Goal: Task Accomplishment & Management: Manage account settings

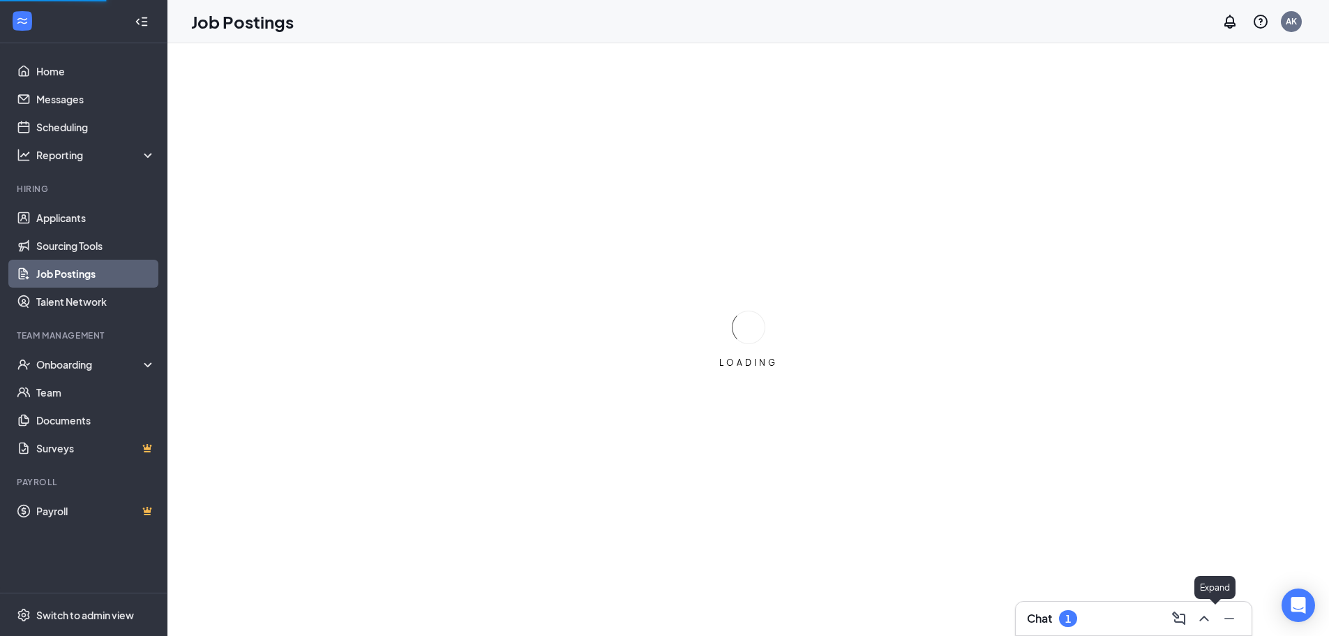
click at [1190, 619] on button at bounding box center [1179, 618] width 22 height 22
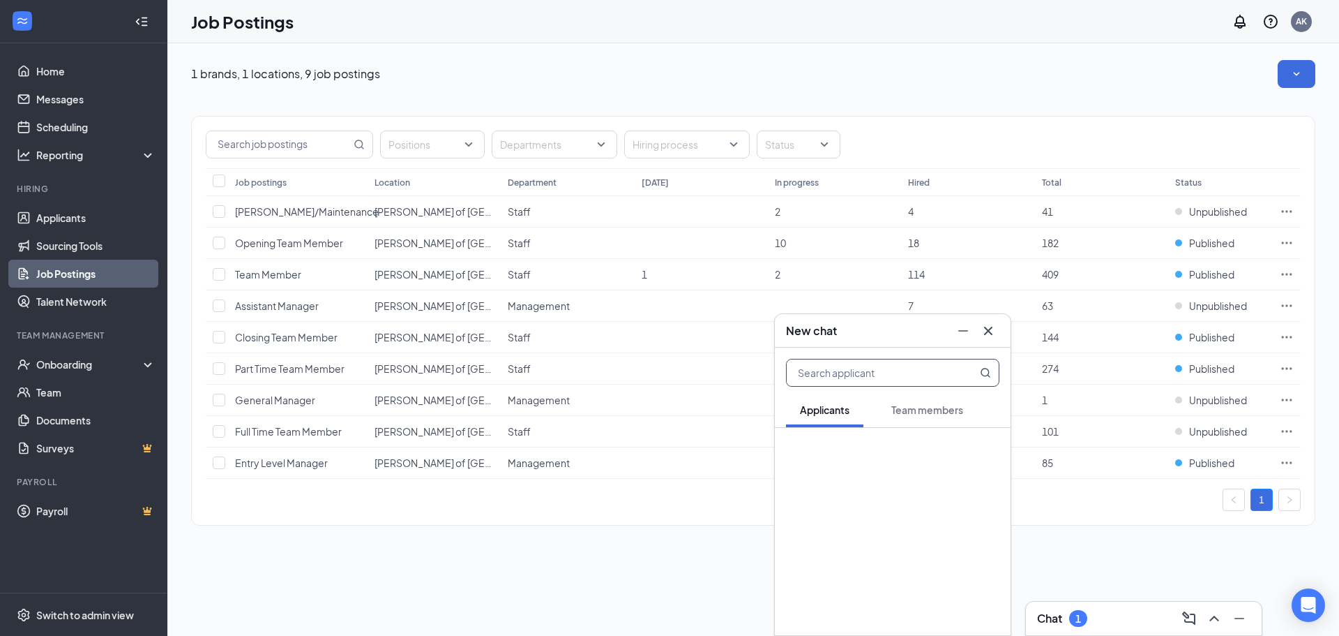
click at [995, 341] on div at bounding box center [975, 331] width 47 height 22
click at [1208, 620] on icon "ChevronUp" at bounding box center [1214, 618] width 17 height 17
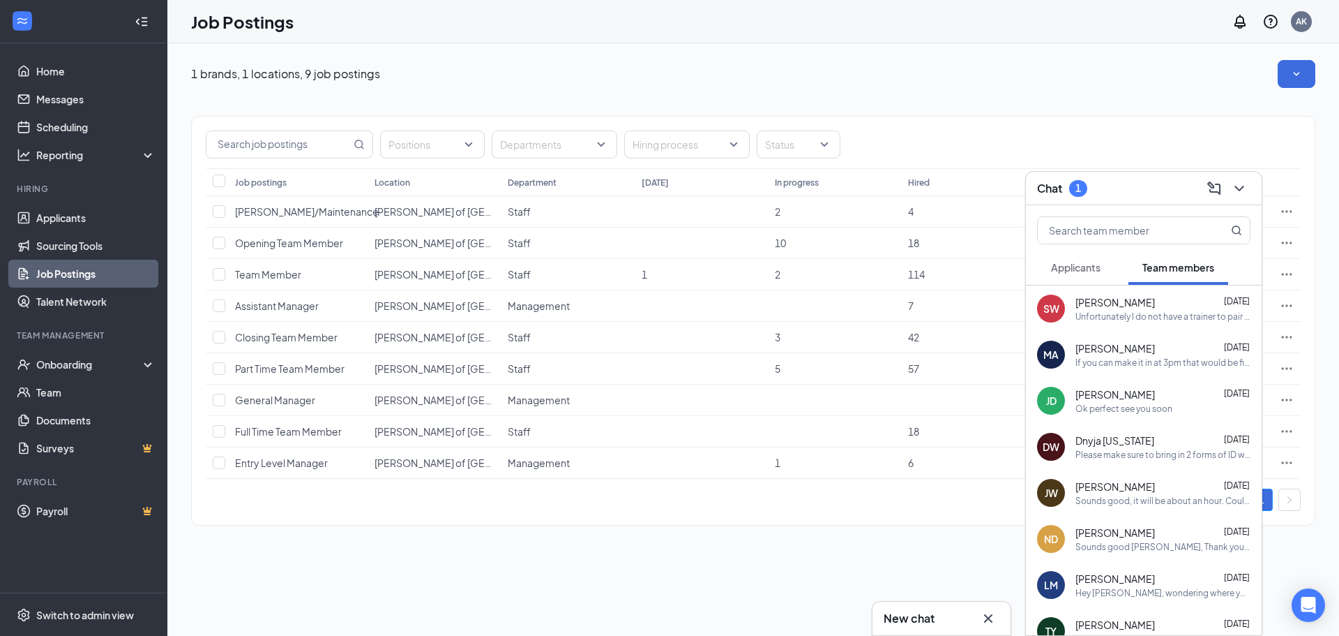
click at [995, 618] on icon "Cross" at bounding box center [988, 618] width 17 height 17
click at [1111, 306] on span "[PERSON_NAME]" at bounding box center [1116, 302] width 80 height 14
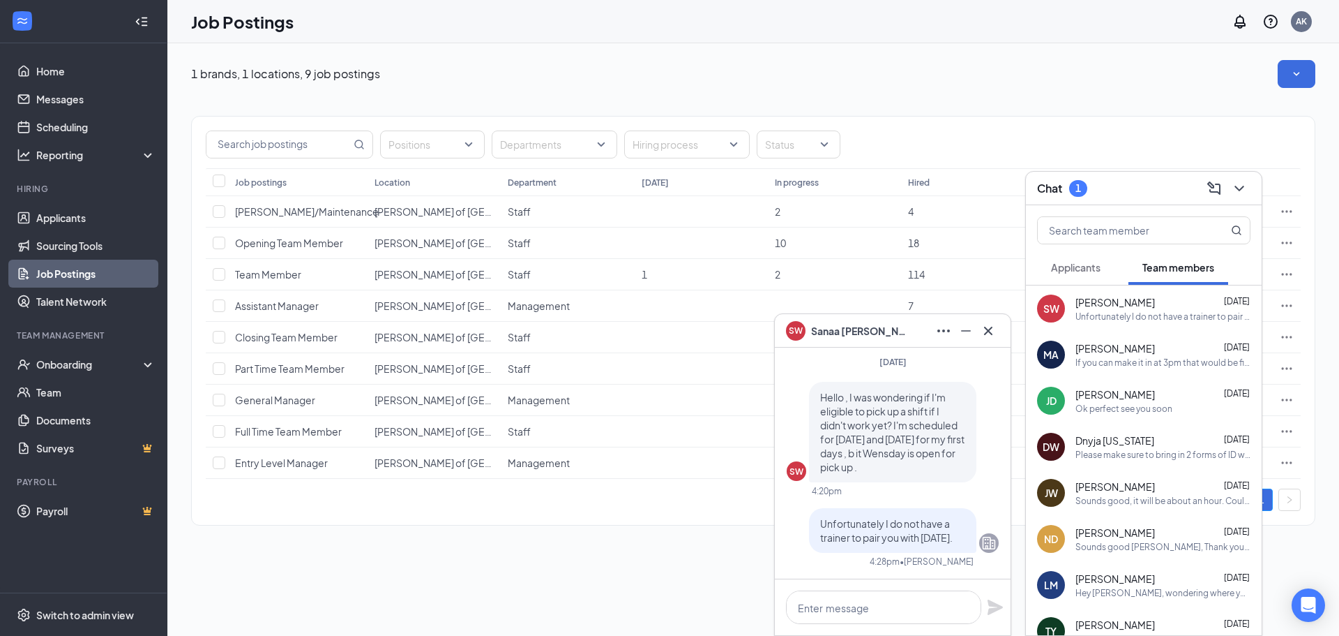
click at [1096, 268] on span "Applicants" at bounding box center [1076, 267] width 50 height 13
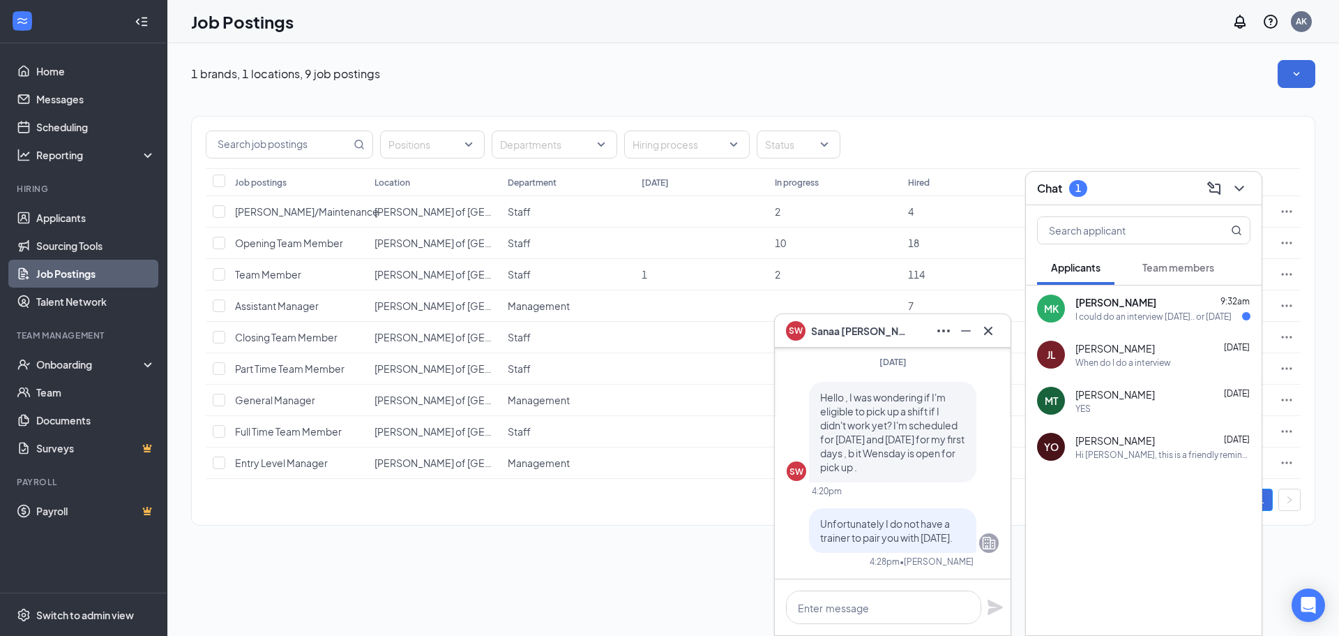
click at [1125, 315] on div "I could do an interview [DATE].. or [DATE]" at bounding box center [1154, 316] width 156 height 12
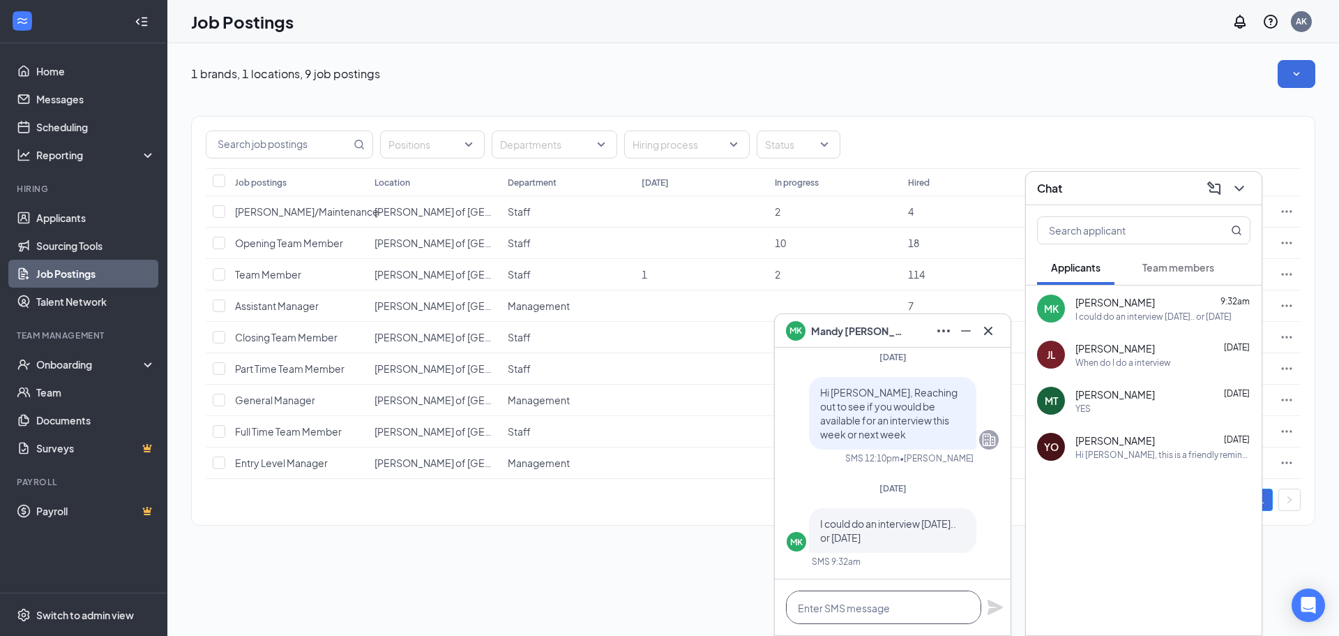
click at [889, 609] on textarea at bounding box center [883, 606] width 195 height 33
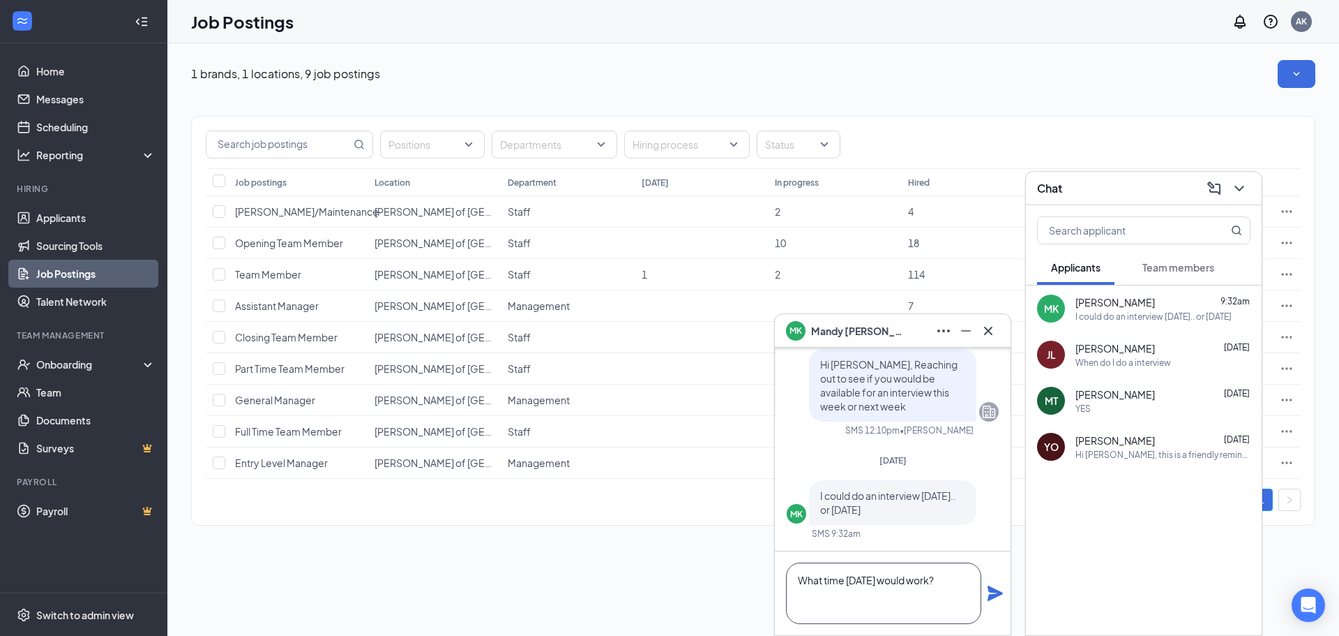
type textarea "What time [DATE] would work?"
click at [997, 587] on icon "Plane" at bounding box center [995, 593] width 17 height 17
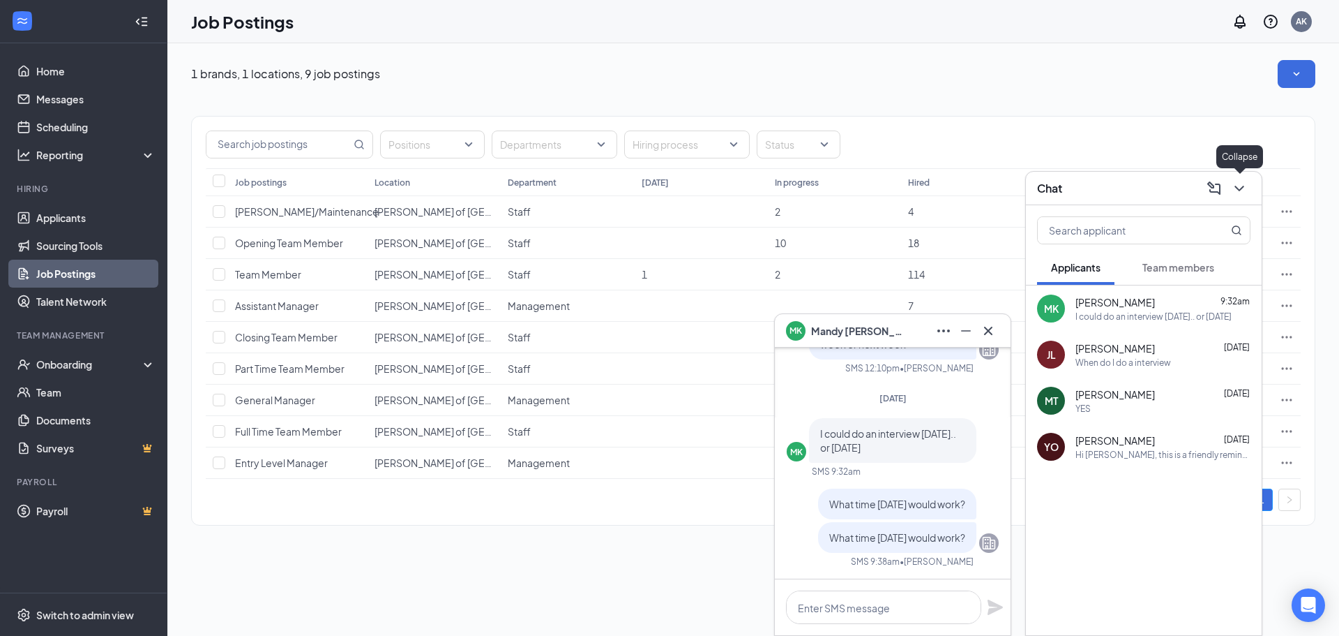
click at [1237, 184] on icon "ChevronDown" at bounding box center [1239, 188] width 17 height 17
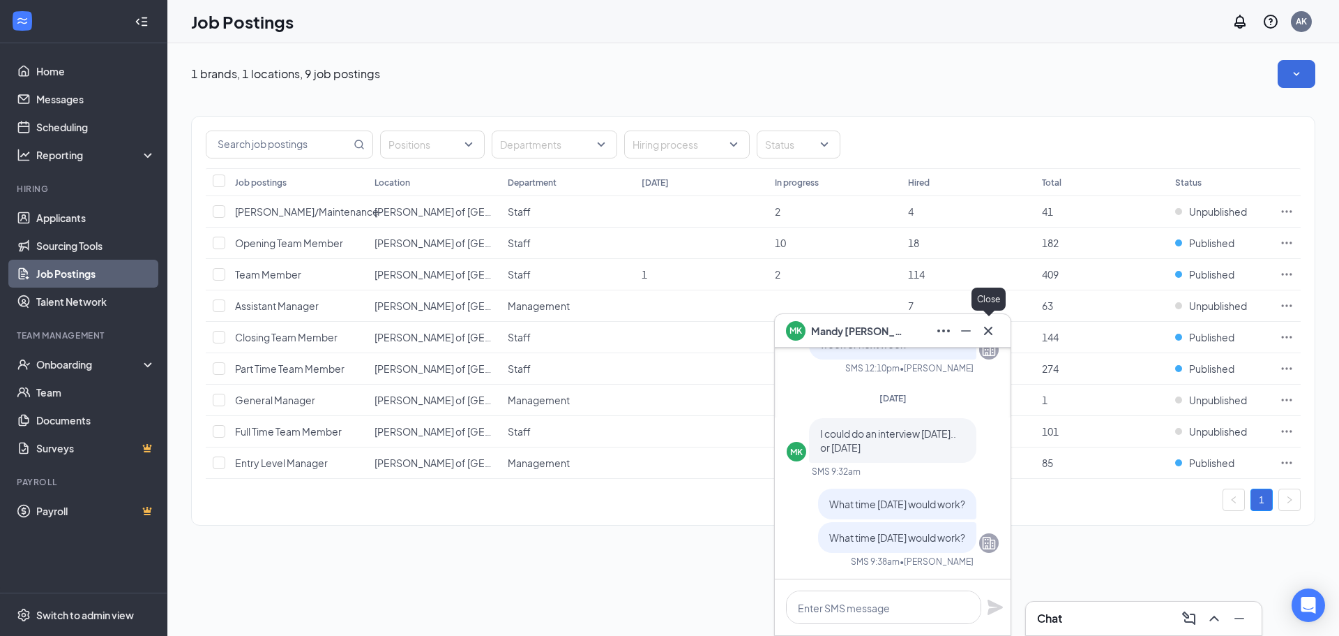
click at [990, 329] on icon "Cross" at bounding box center [988, 330] width 8 height 8
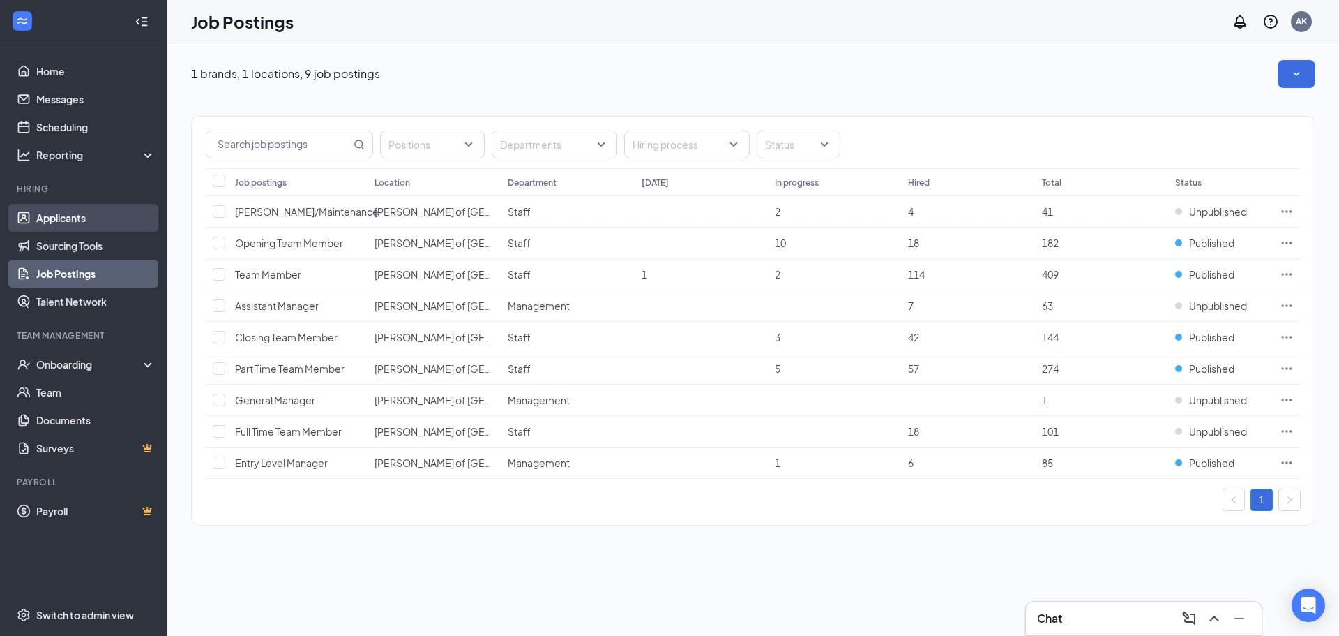
click at [98, 211] on link "Applicants" at bounding box center [95, 218] width 119 height 28
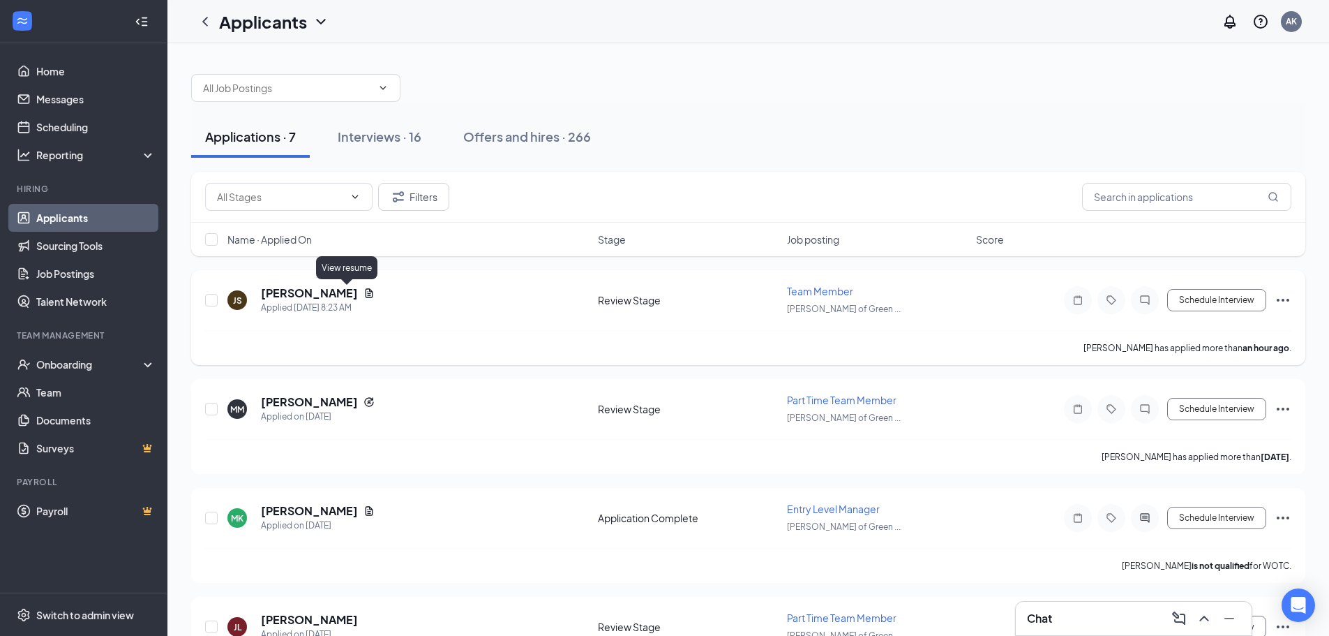
click at [366, 291] on icon "Document" at bounding box center [370, 292] width 8 height 9
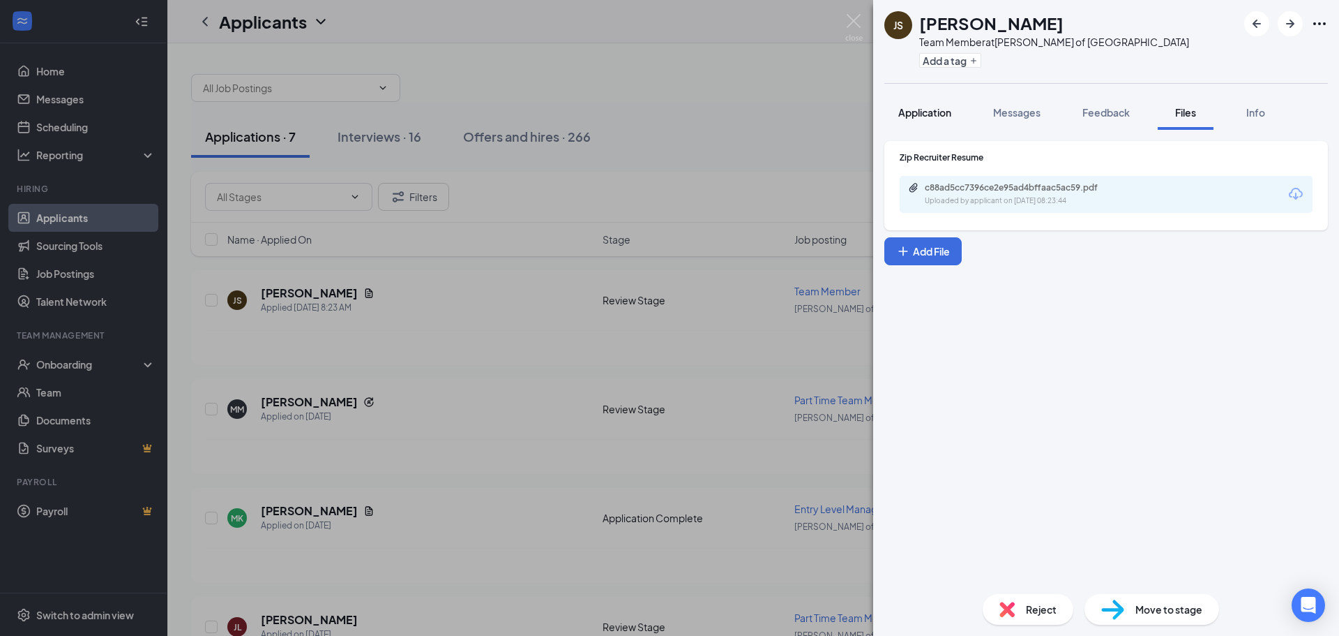
click at [911, 116] on span "Application" at bounding box center [925, 112] width 53 height 13
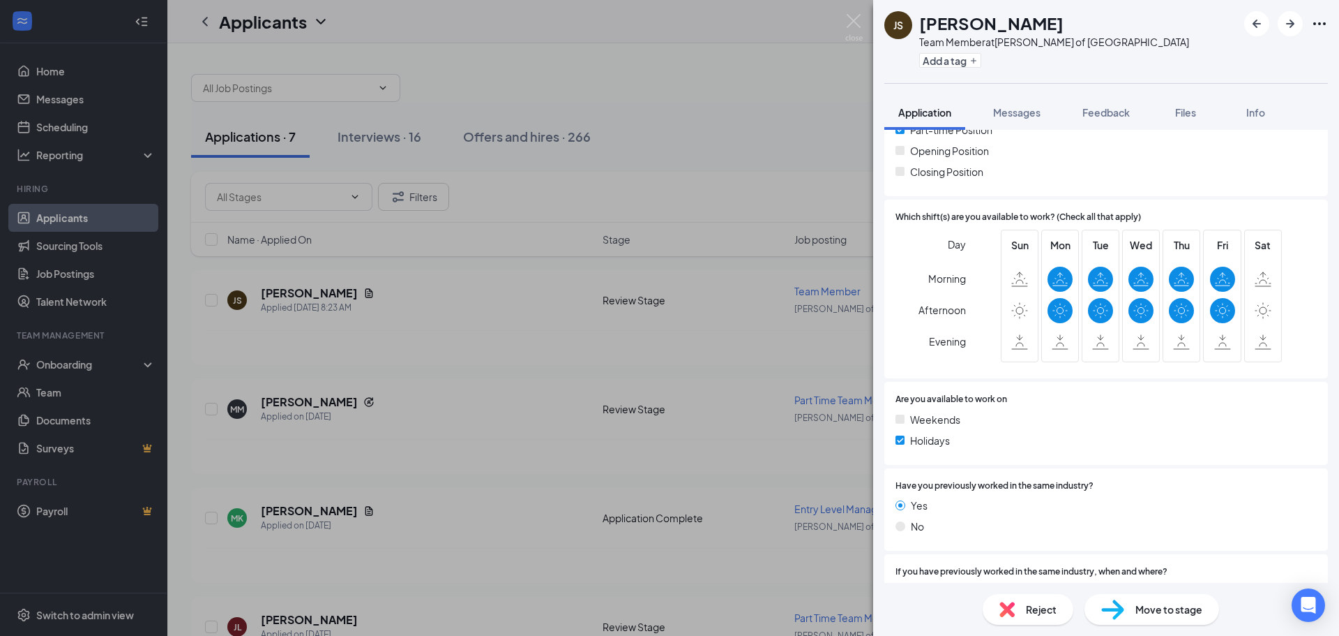
scroll to position [488, 0]
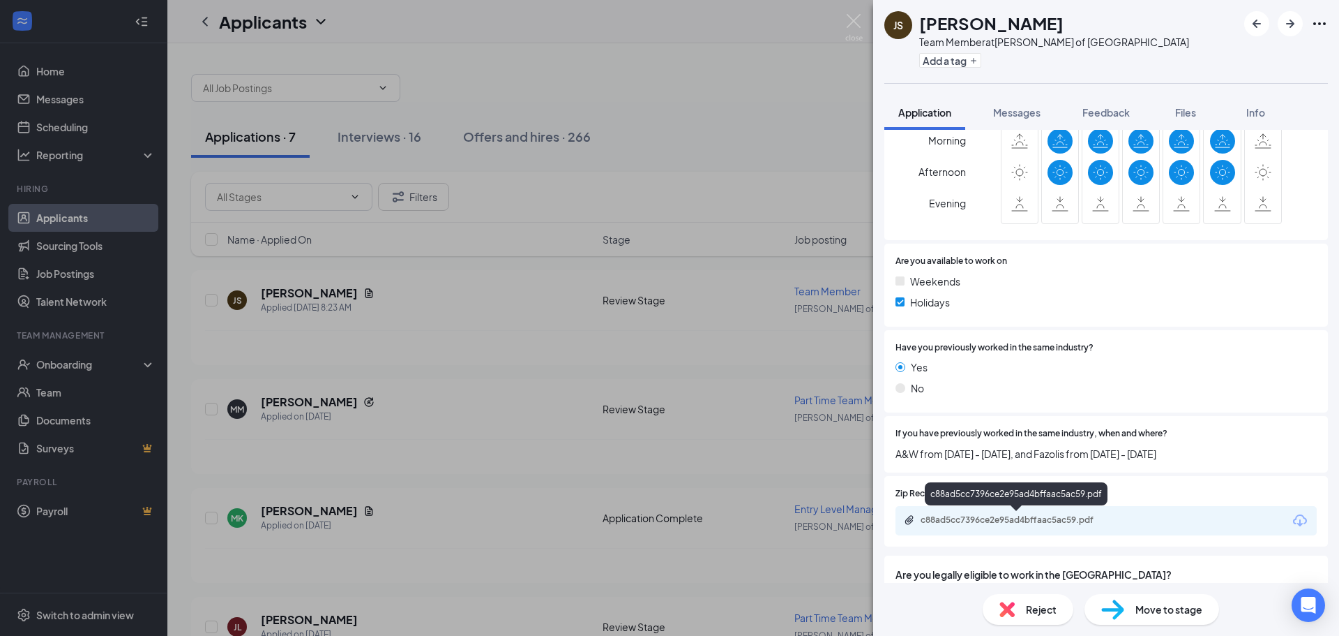
click at [1104, 528] on div "c88ad5cc7396ce2e95ad4bffaac5ac59.pdf" at bounding box center [1106, 520] width 421 height 29
click at [1009, 525] on div "c88ad5cc7396ce2e95ad4bffaac5ac59.pdf" at bounding box center [1017, 520] width 226 height 13
click at [404, 348] on div "JS [PERSON_NAME] Team Member at [PERSON_NAME] of [GEOGRAPHIC_DATA] Add a tag Ap…" at bounding box center [669, 318] width 1339 height 636
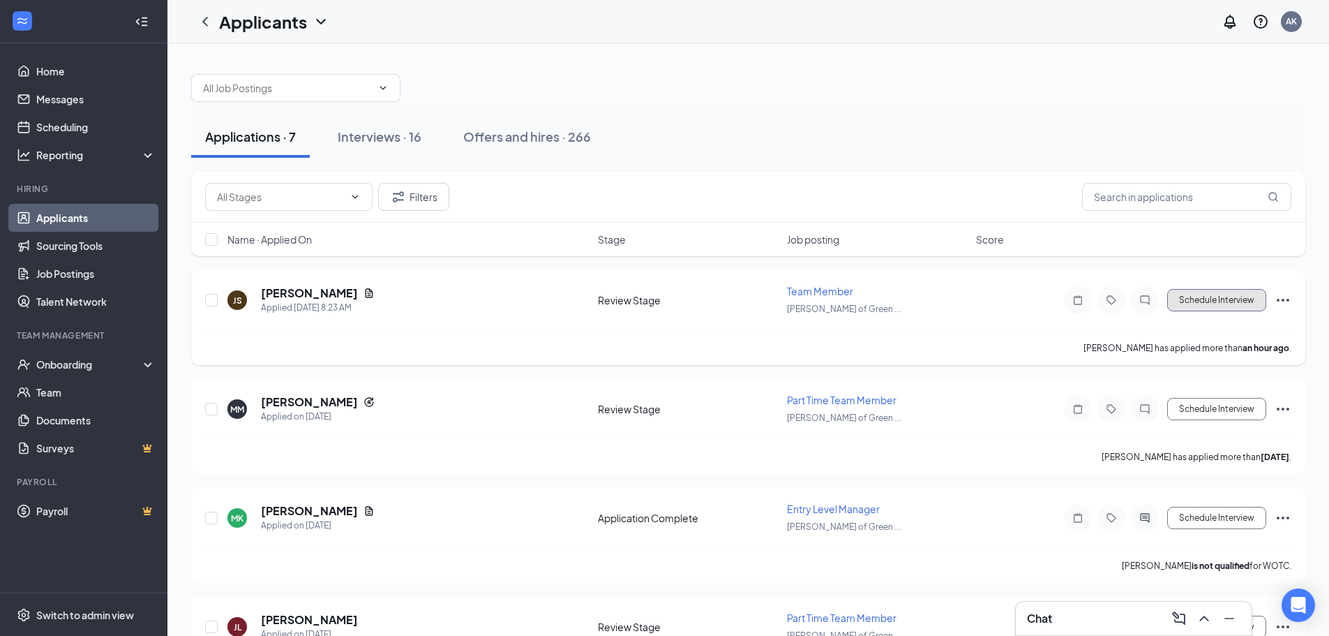
click at [1233, 296] on button "Schedule Interview" at bounding box center [1216, 300] width 99 height 22
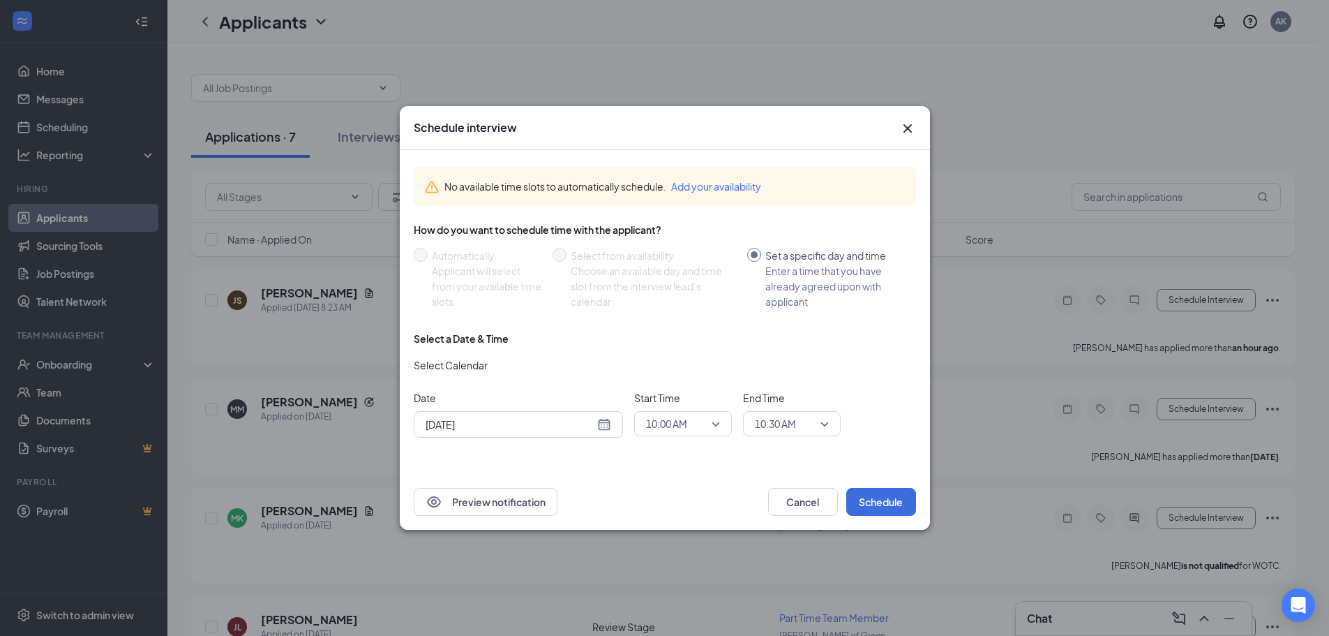
click at [732, 181] on button "Add your availability" at bounding box center [716, 186] width 90 height 15
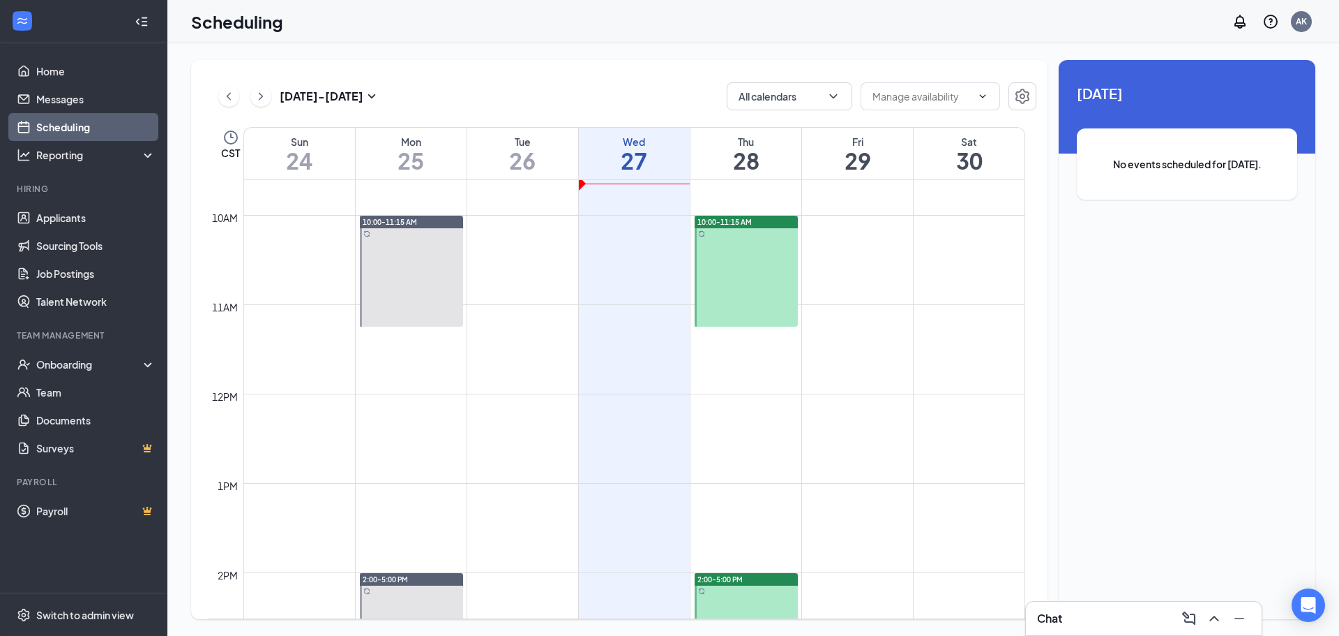
scroll to position [825, 0]
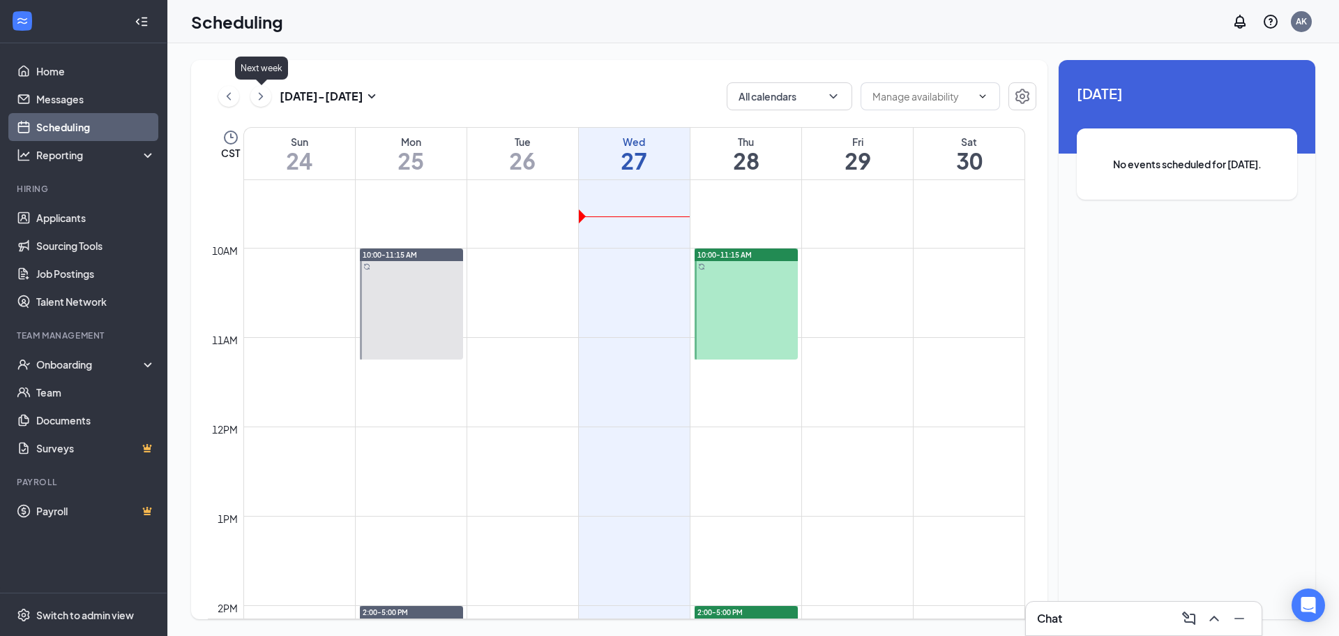
click at [263, 96] on icon "ChevronRight" at bounding box center [261, 96] width 14 height 17
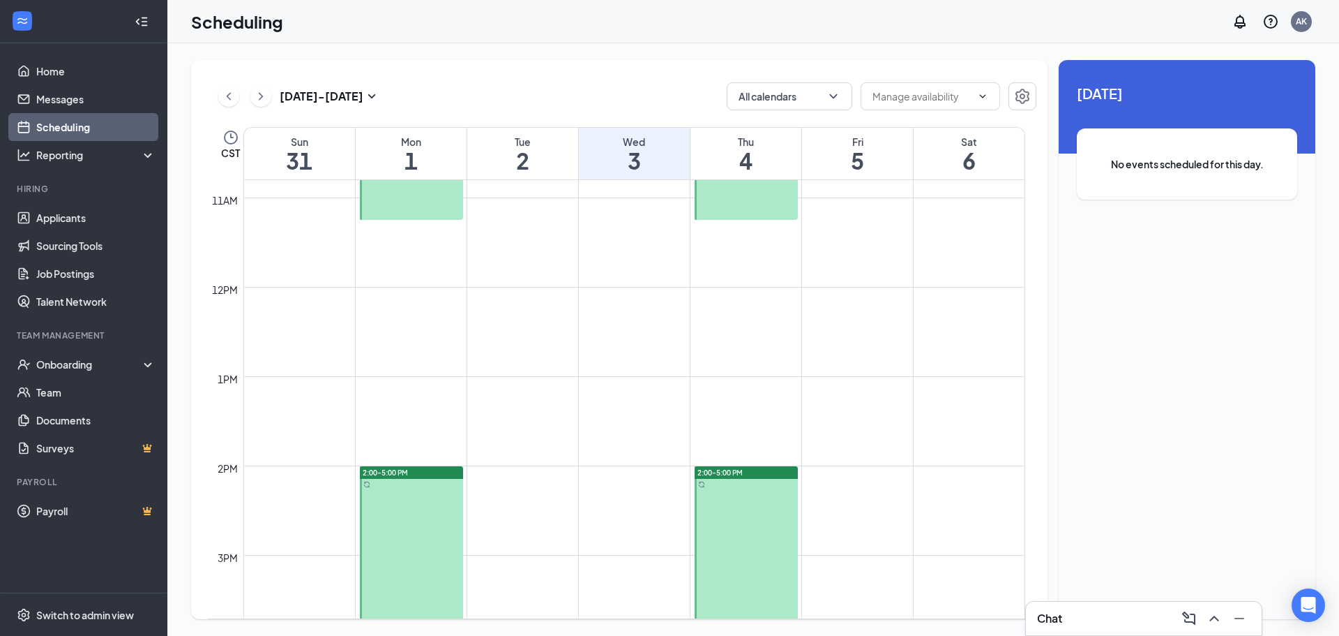
scroll to position [546, 0]
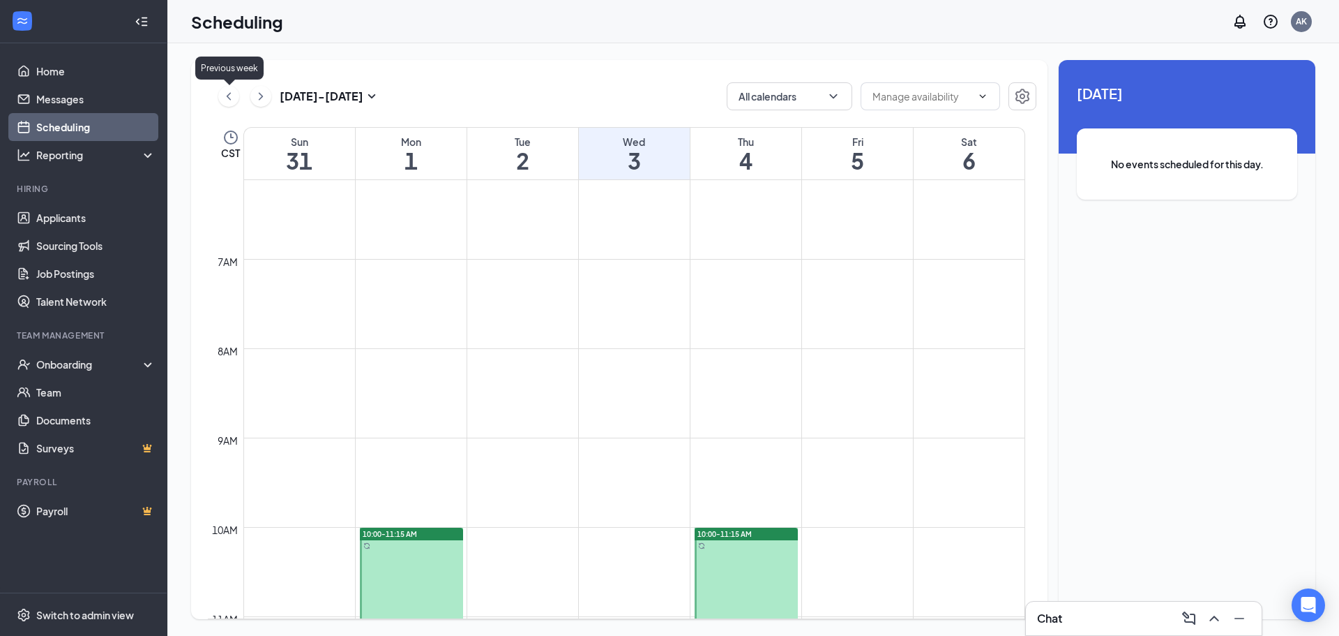
click at [230, 98] on icon "ChevronLeft" at bounding box center [229, 96] width 14 height 17
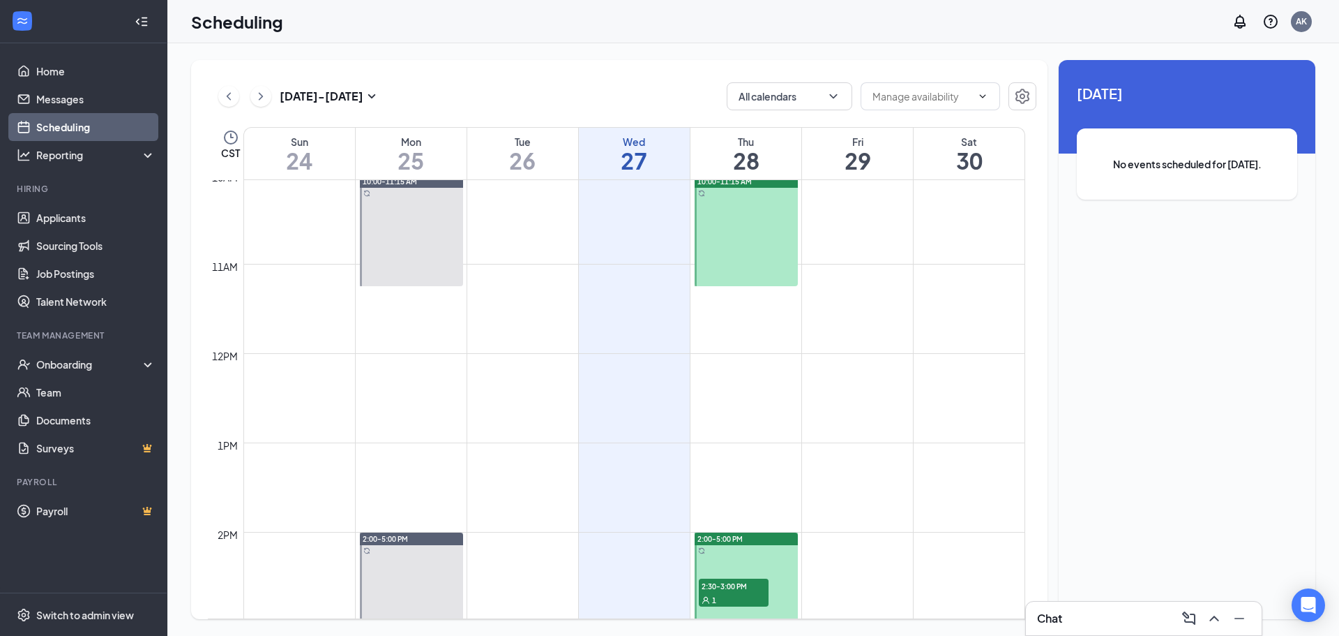
scroll to position [895, 0]
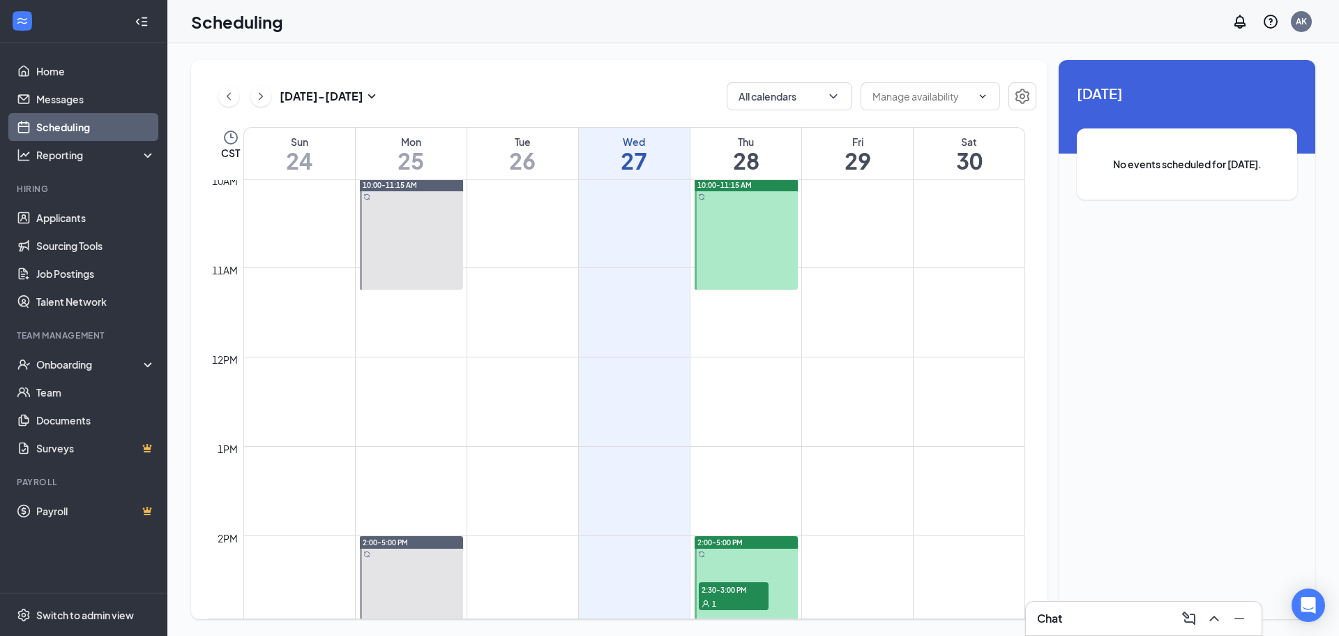
click at [267, 100] on icon "ChevronRight" at bounding box center [261, 96] width 14 height 17
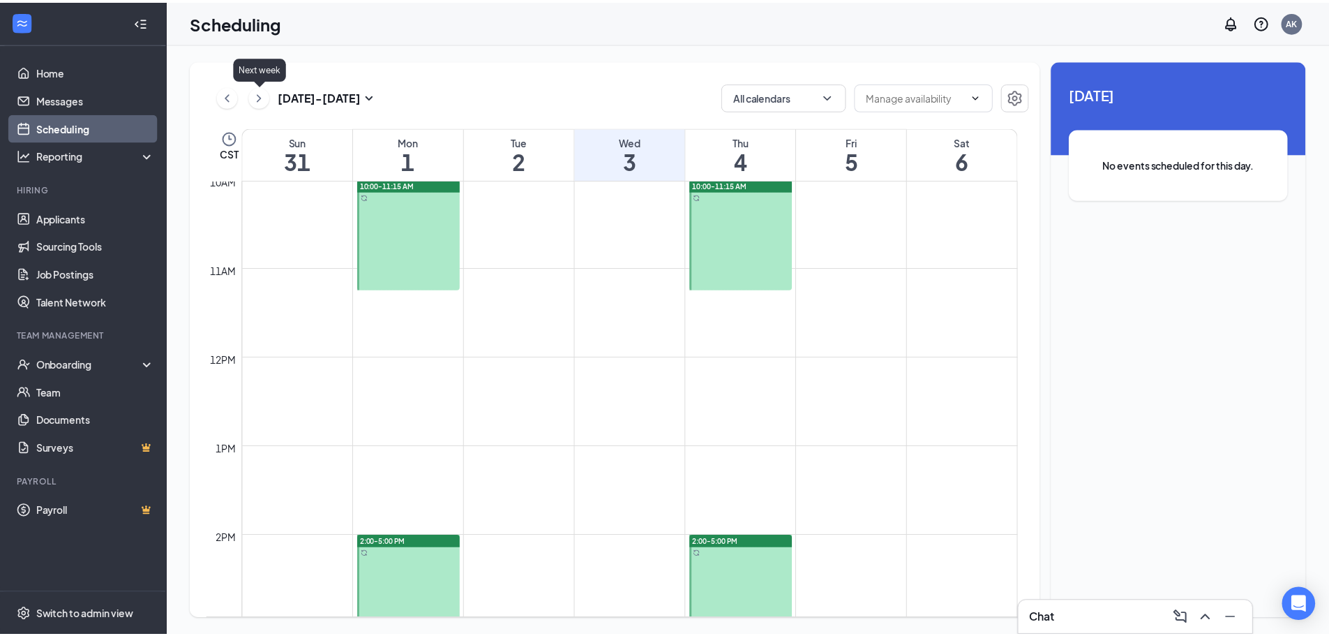
scroll to position [686, 0]
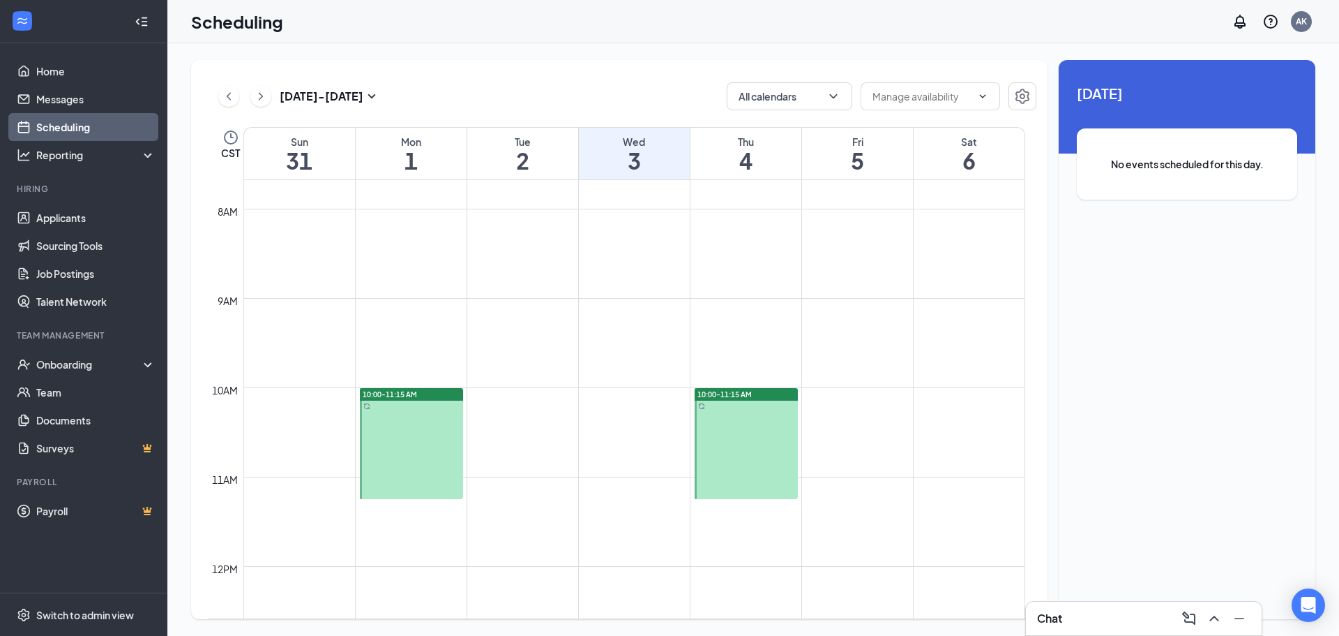
click at [540, 253] on td at bounding box center [634, 242] width 782 height 22
click at [1031, 91] on button "button" at bounding box center [1023, 96] width 28 height 28
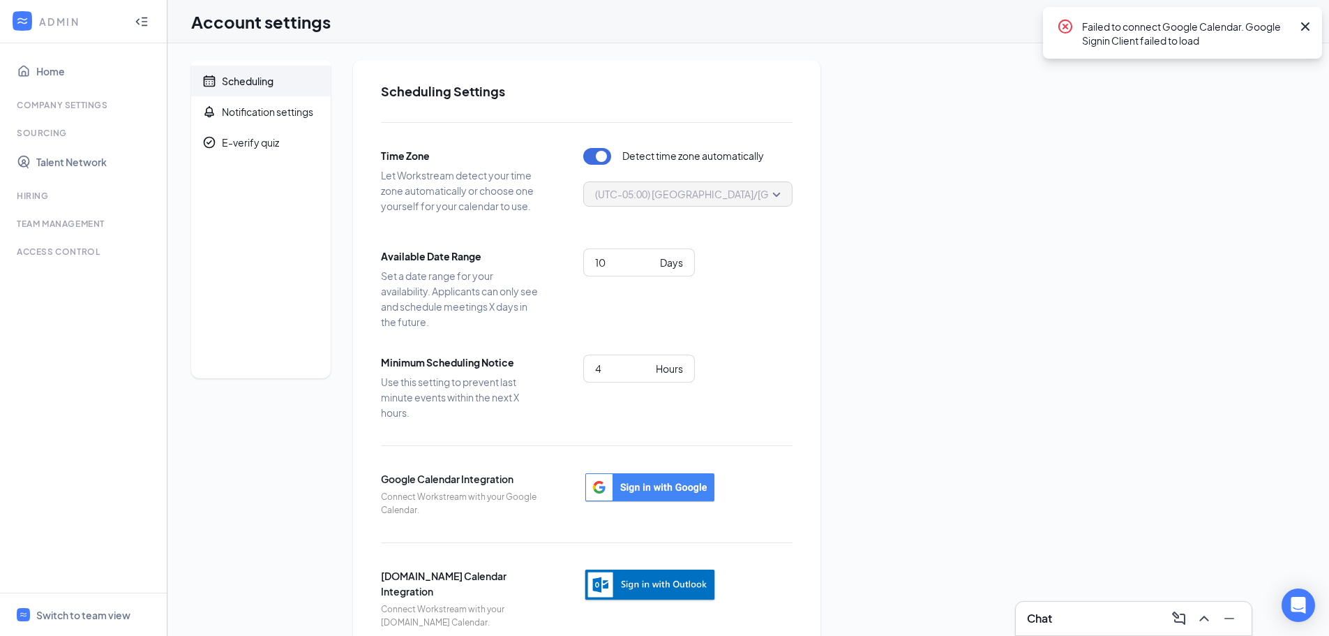
click at [1302, 27] on icon "Cross" at bounding box center [1305, 26] width 17 height 17
click at [278, 110] on div "Notification settings" at bounding box center [267, 112] width 91 height 14
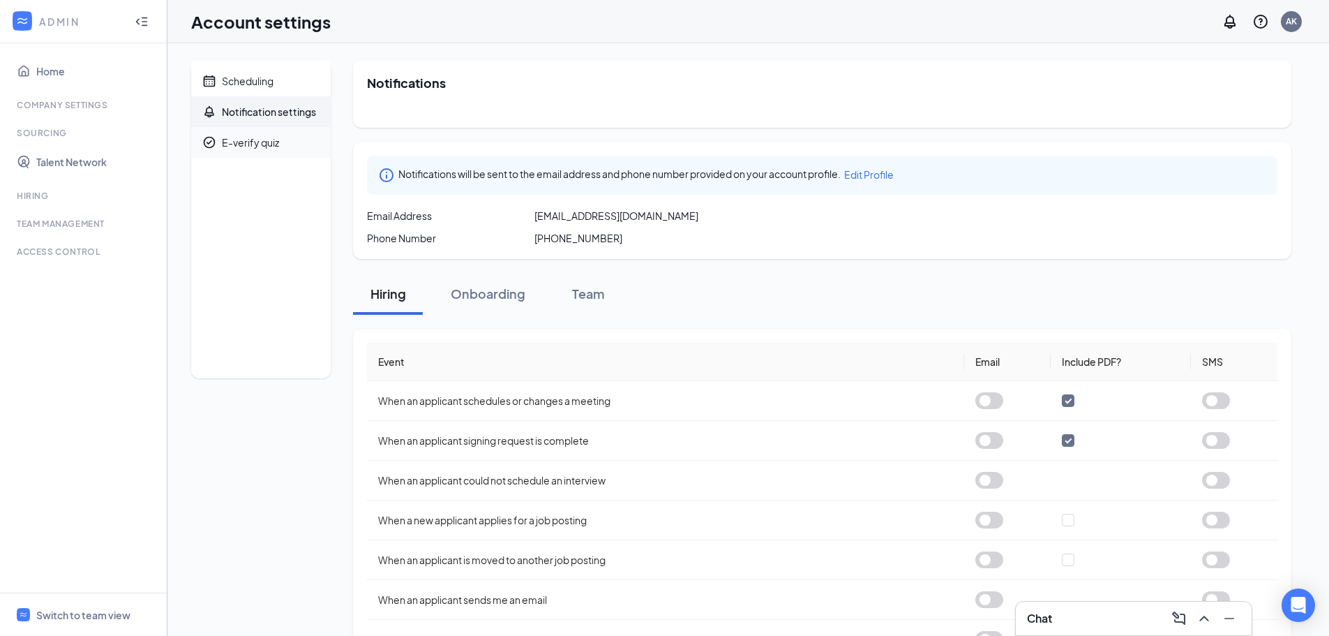
click at [269, 129] on span "E-verify quiz" at bounding box center [271, 142] width 98 height 31
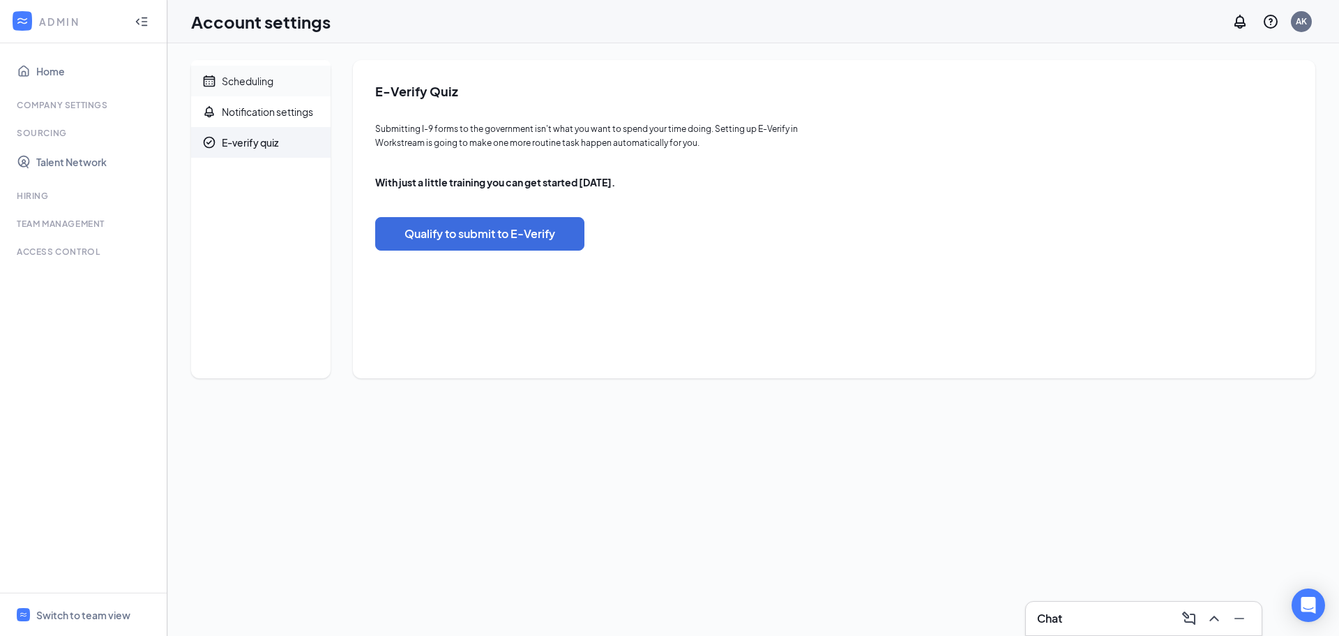
click at [260, 80] on div "Scheduling" at bounding box center [248, 81] width 52 height 14
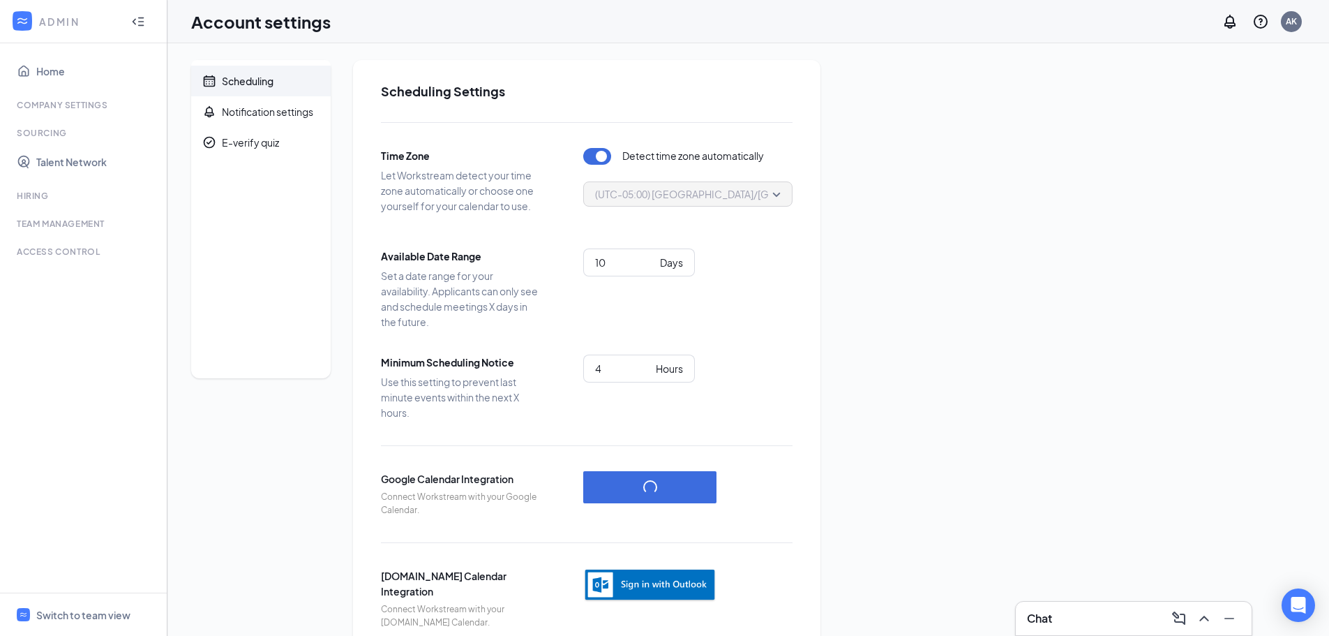
click at [151, 20] on div at bounding box center [142, 22] width 28 height 28
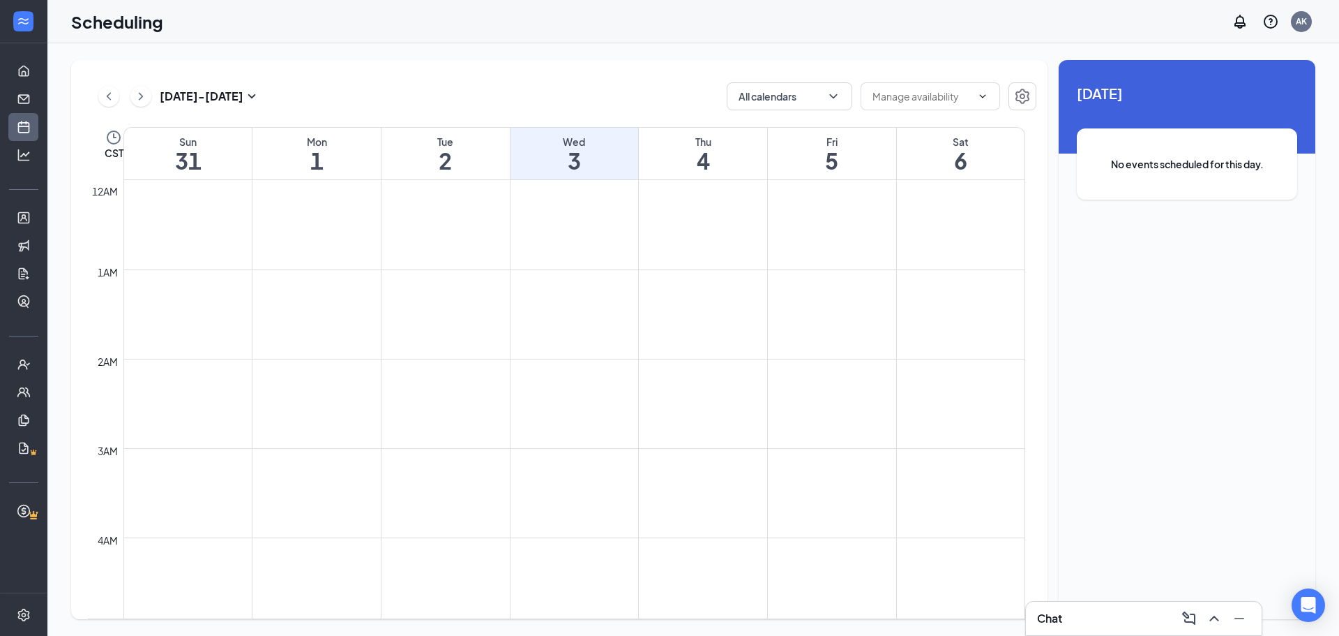
scroll to position [686, 0]
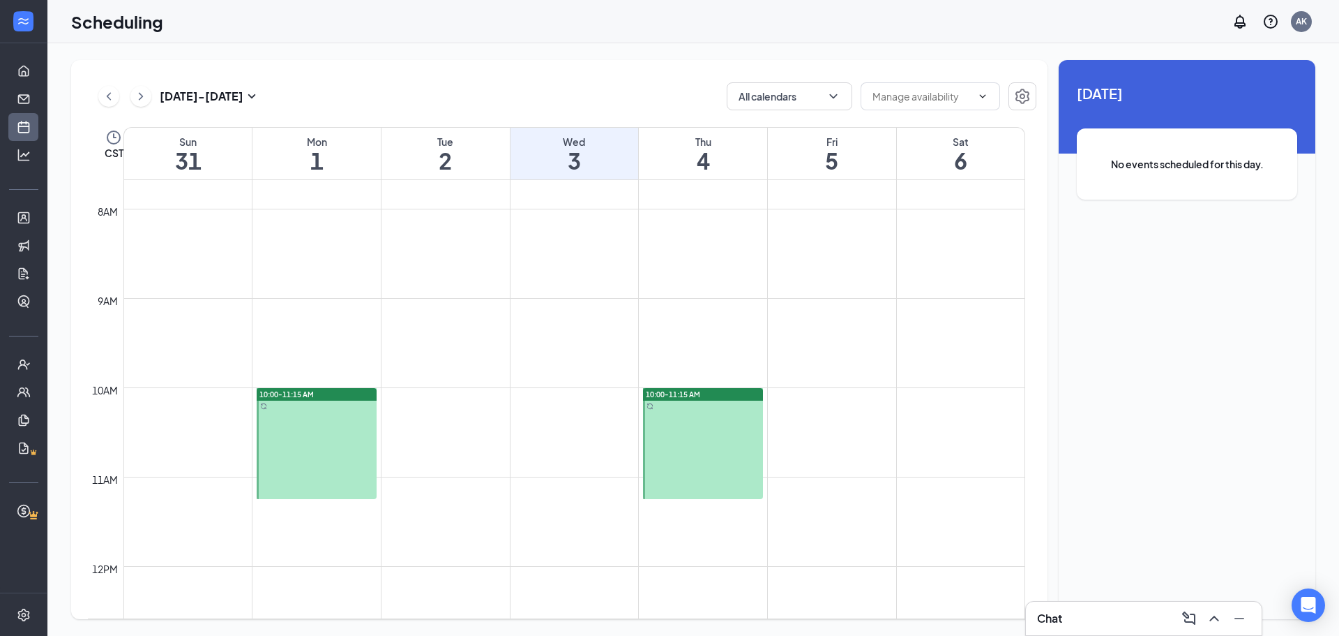
click at [470, 279] on td at bounding box center [574, 287] width 902 height 22
drag, startPoint x: 467, startPoint y: 278, endPoint x: 416, endPoint y: 373, distance: 108.0
click at [416, 373] on td at bounding box center [574, 376] width 902 height 22
click at [845, 105] on button "All calendars" at bounding box center [790, 96] width 126 height 28
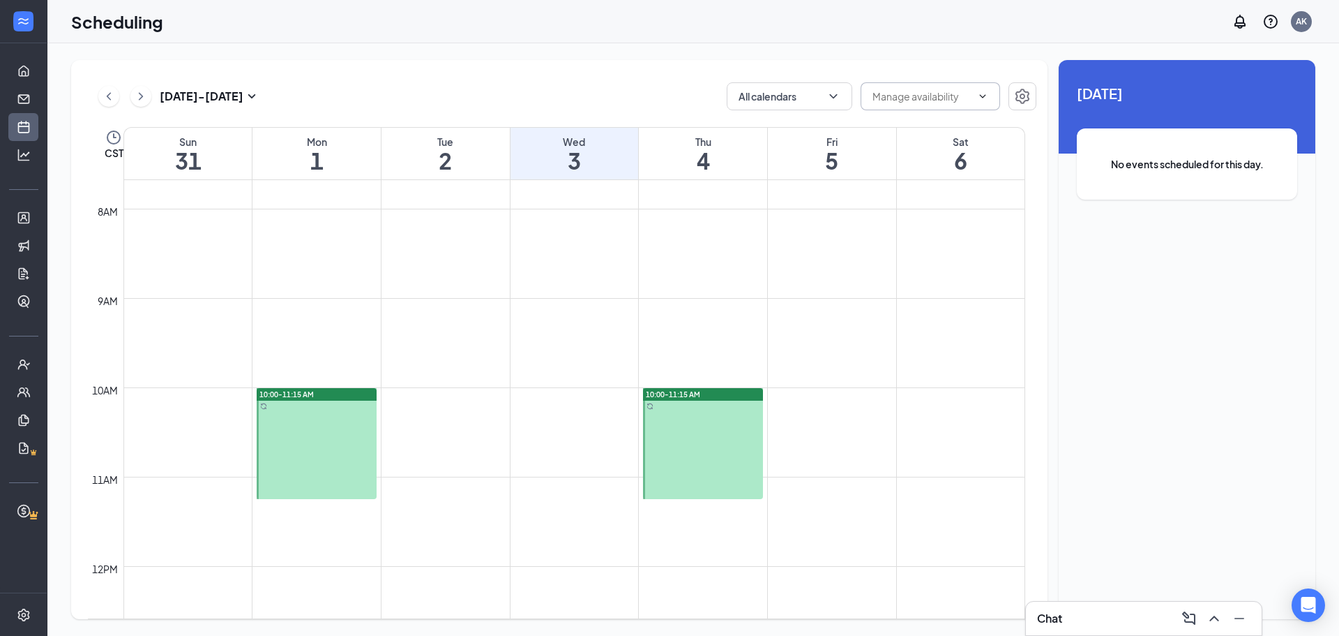
click at [976, 100] on span at bounding box center [982, 96] width 14 height 11
click at [956, 57] on div "[DATE] - [DATE] All calendars CST Sun 31 Mon 1 Tue 2 Wed 3 Thu 4 Fri 5 Sat 6 12…" at bounding box center [693, 339] width 1292 height 592
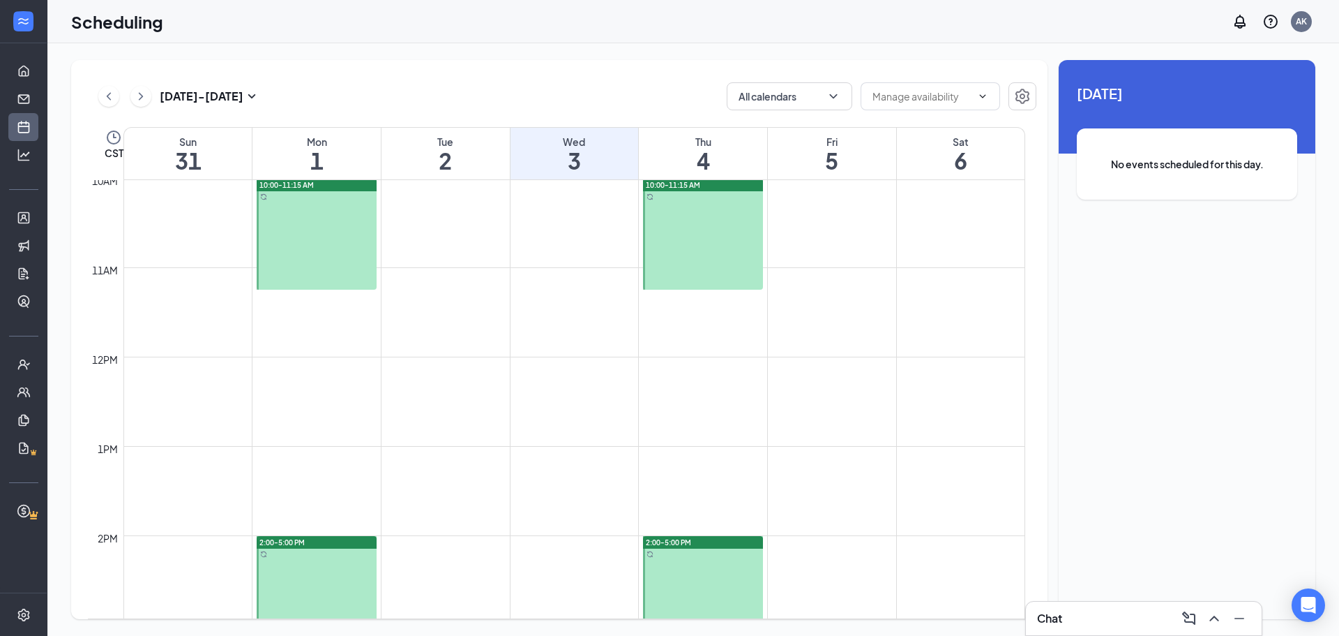
scroll to position [1244, 0]
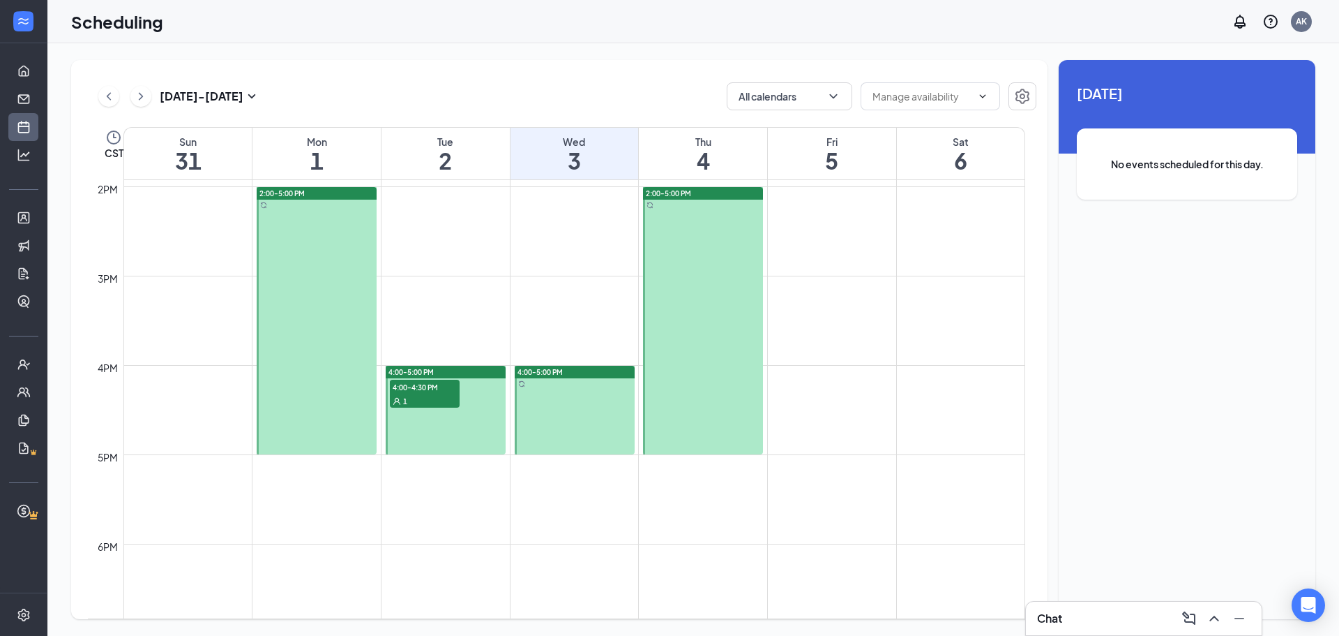
click at [435, 403] on div "1" at bounding box center [425, 400] width 70 height 14
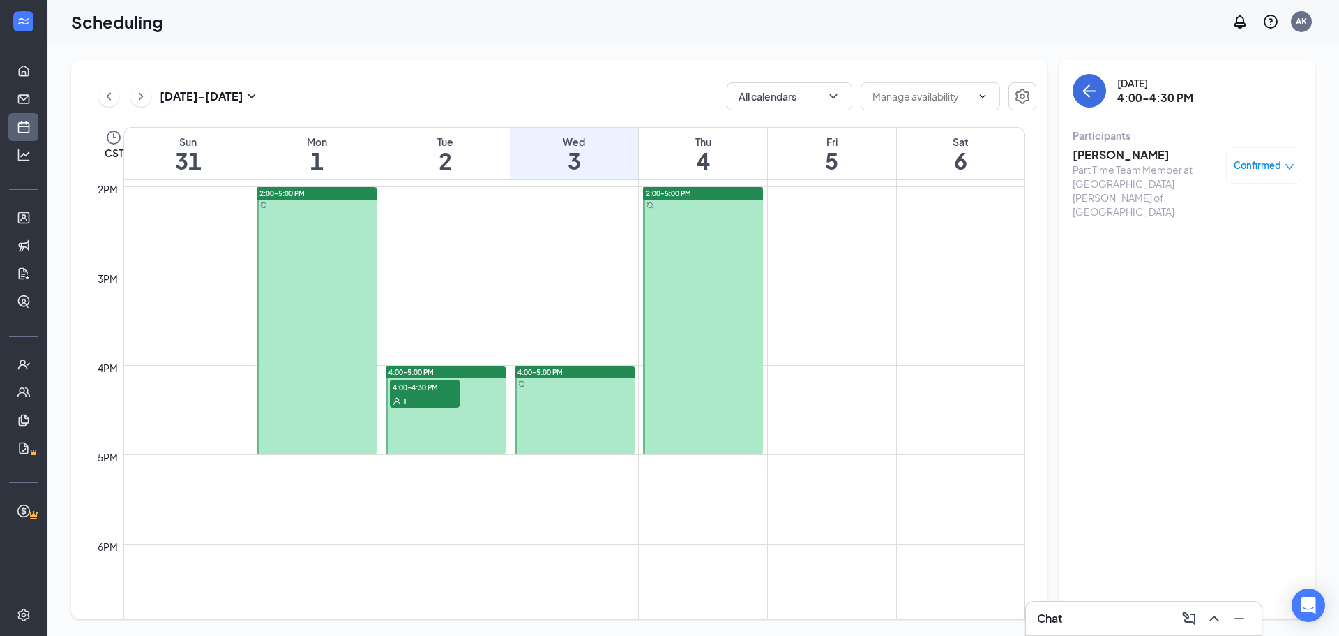
click at [1162, 153] on h3 "[PERSON_NAME]" at bounding box center [1146, 154] width 146 height 15
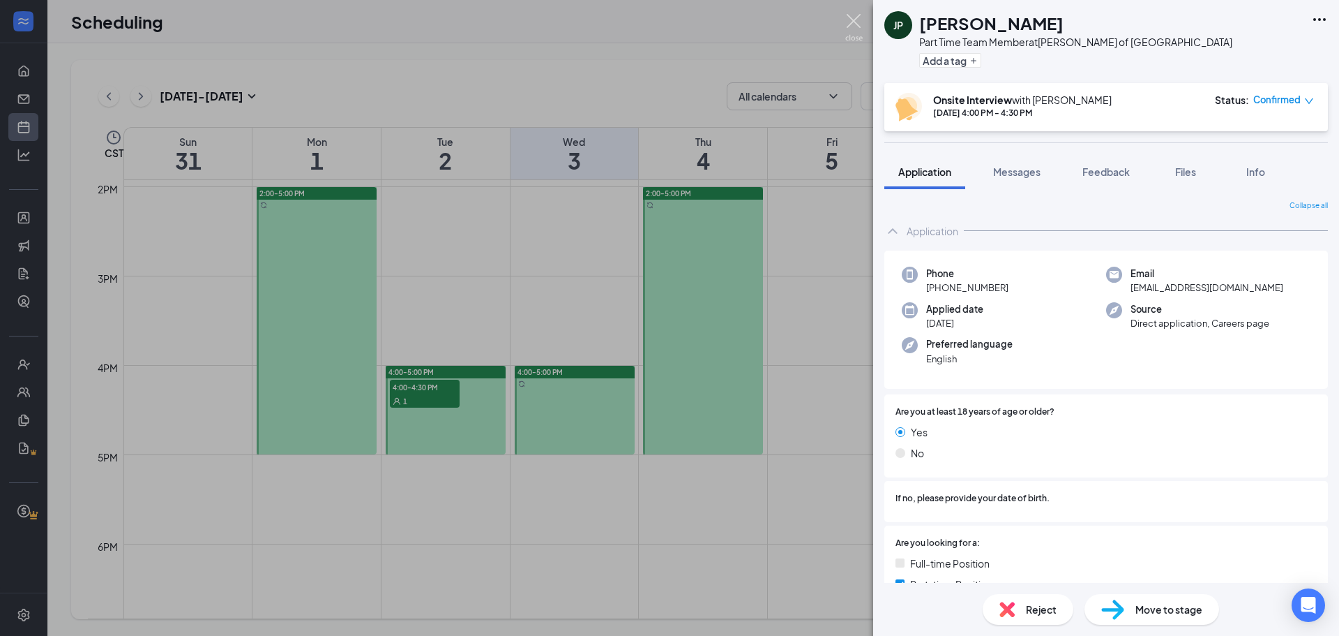
click at [861, 24] on img at bounding box center [853, 27] width 17 height 27
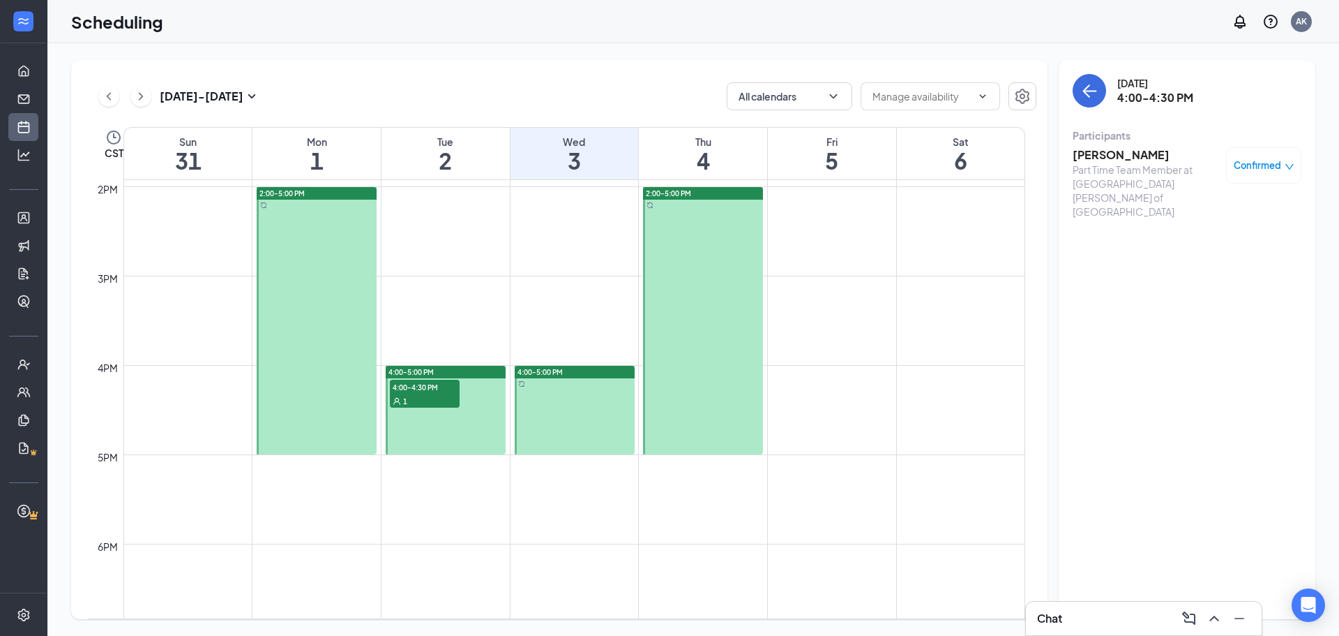
click at [547, 308] on td at bounding box center [574, 309] width 902 height 22
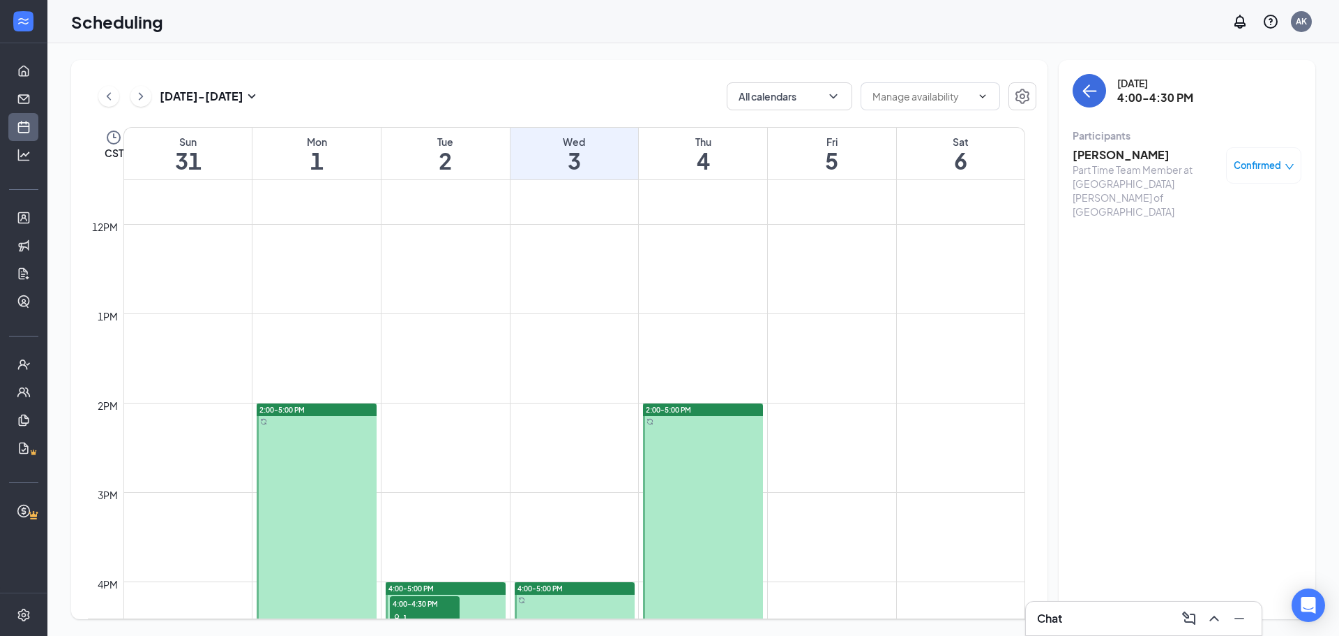
scroll to position [895, 0]
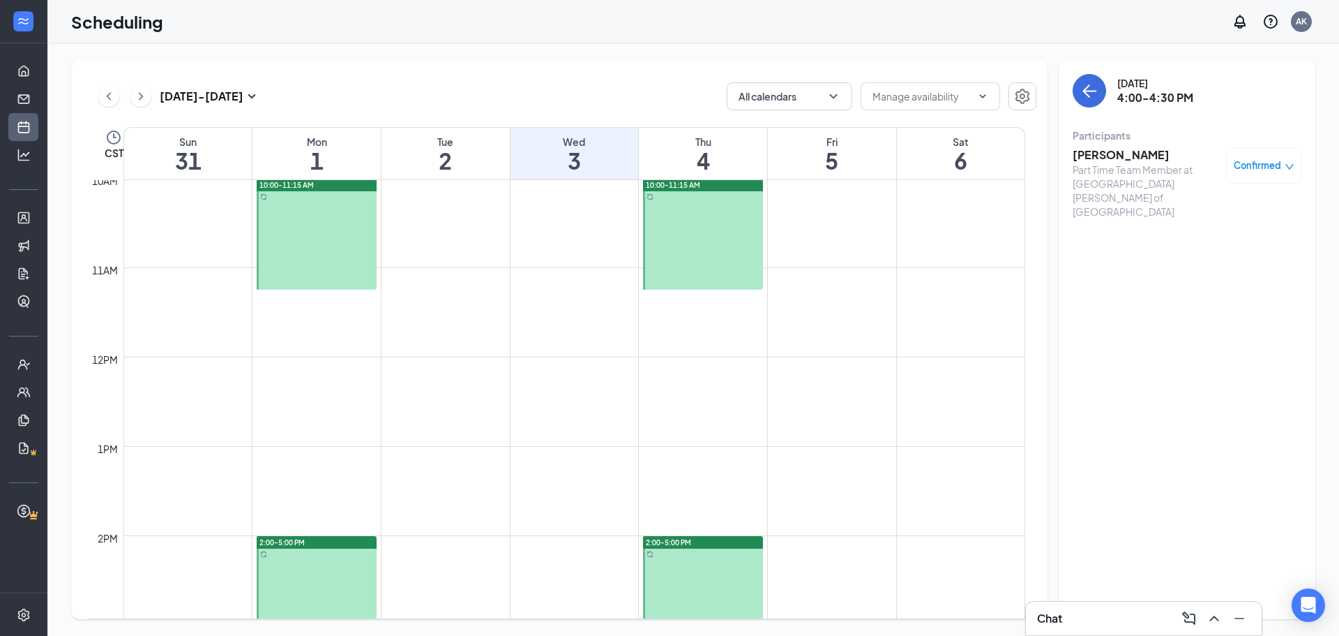
click at [453, 268] on td at bounding box center [574, 278] width 902 height 22
click at [455, 257] on td at bounding box center [574, 256] width 902 height 22
click at [296, 236] on div at bounding box center [317, 234] width 120 height 111
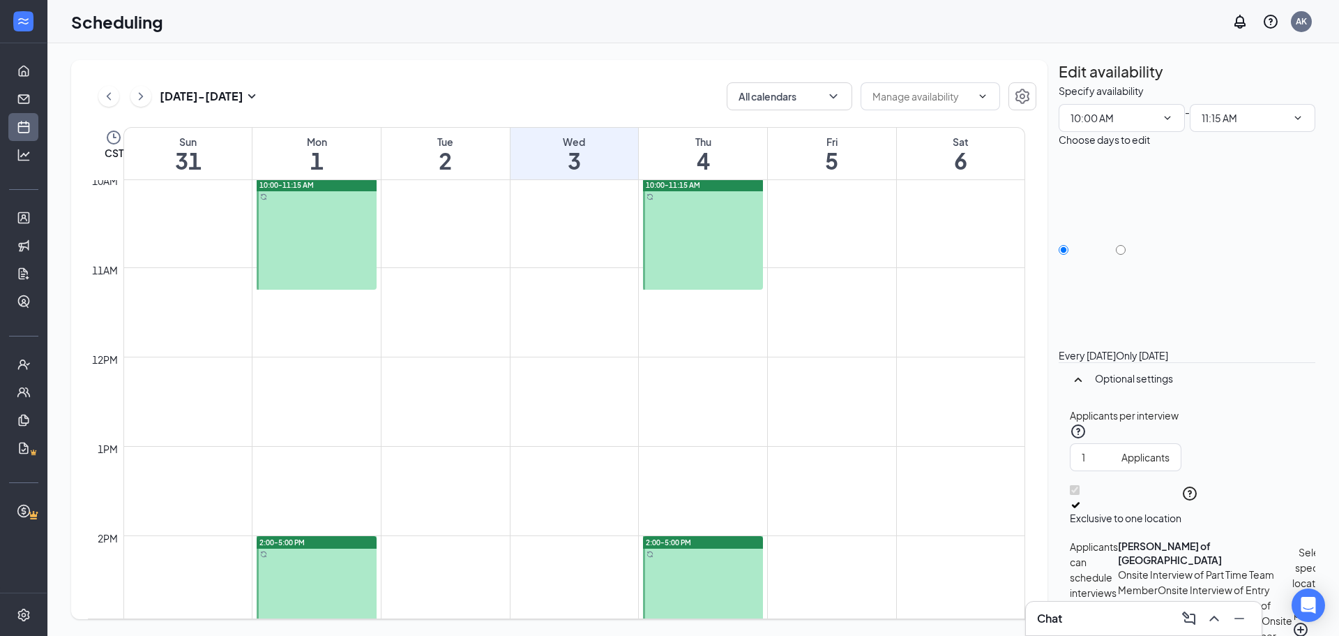
click at [1162, 83] on h2 "Edit availability" at bounding box center [1187, 71] width 257 height 23
click at [487, 220] on td at bounding box center [574, 211] width 902 height 22
drag, startPoint x: 470, startPoint y: 238, endPoint x: 437, endPoint y: 250, distance: 34.9
click at [437, 250] on td at bounding box center [574, 256] width 902 height 22
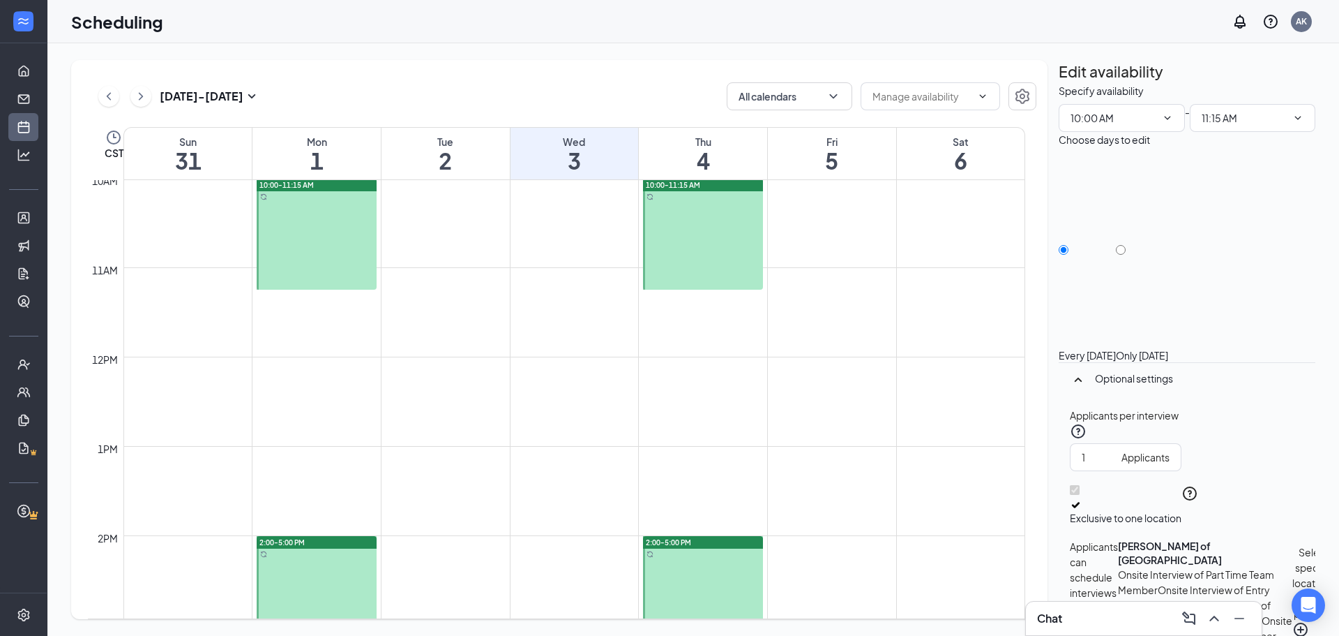
click at [437, 250] on td at bounding box center [574, 256] width 902 height 22
click at [455, 153] on h1 "2" at bounding box center [446, 161] width 128 height 24
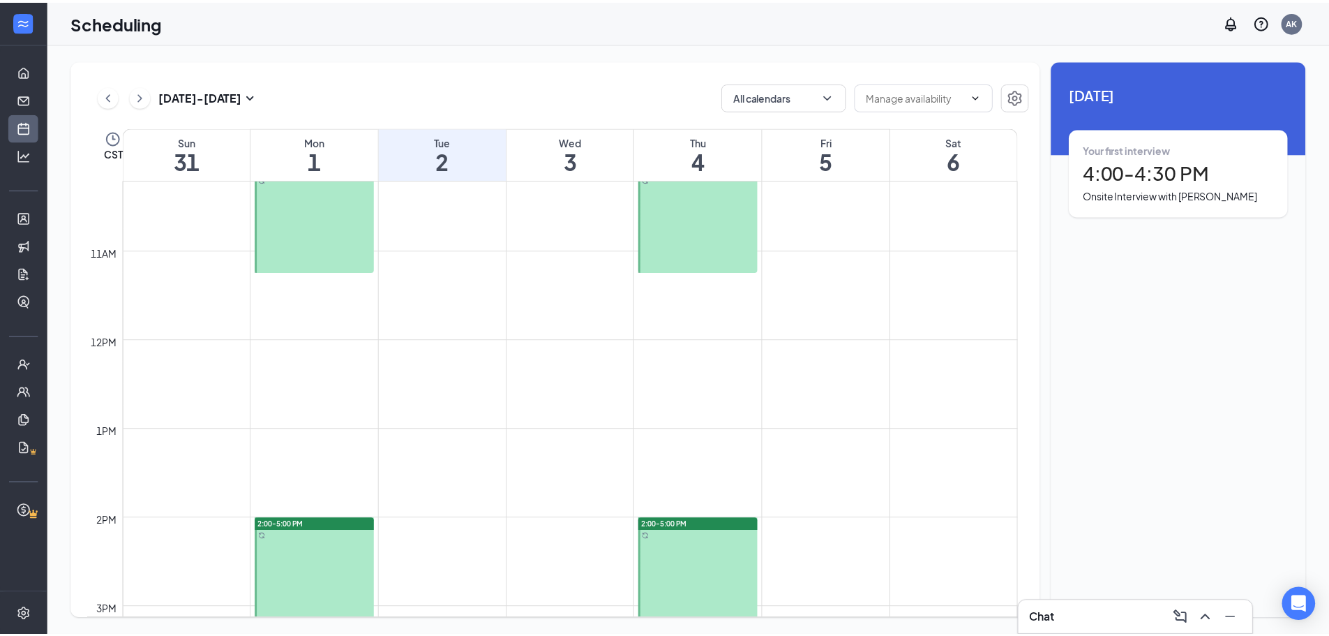
scroll to position [756, 0]
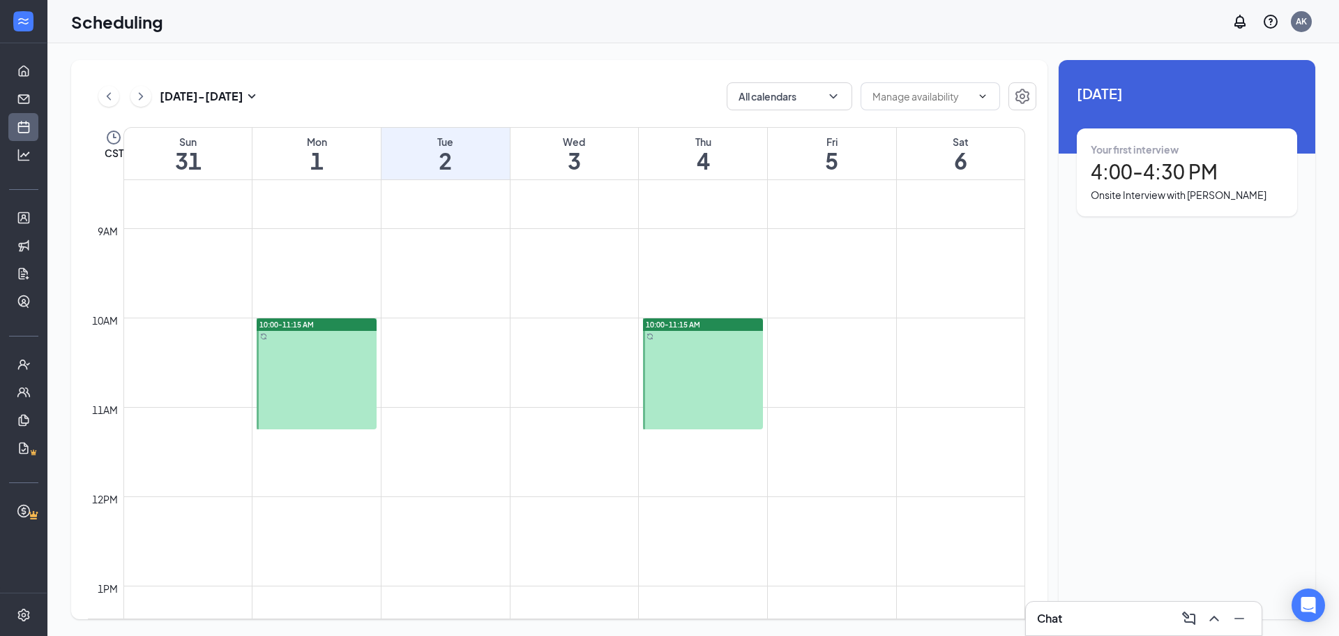
click at [577, 149] on h1 "3" at bounding box center [575, 161] width 128 height 24
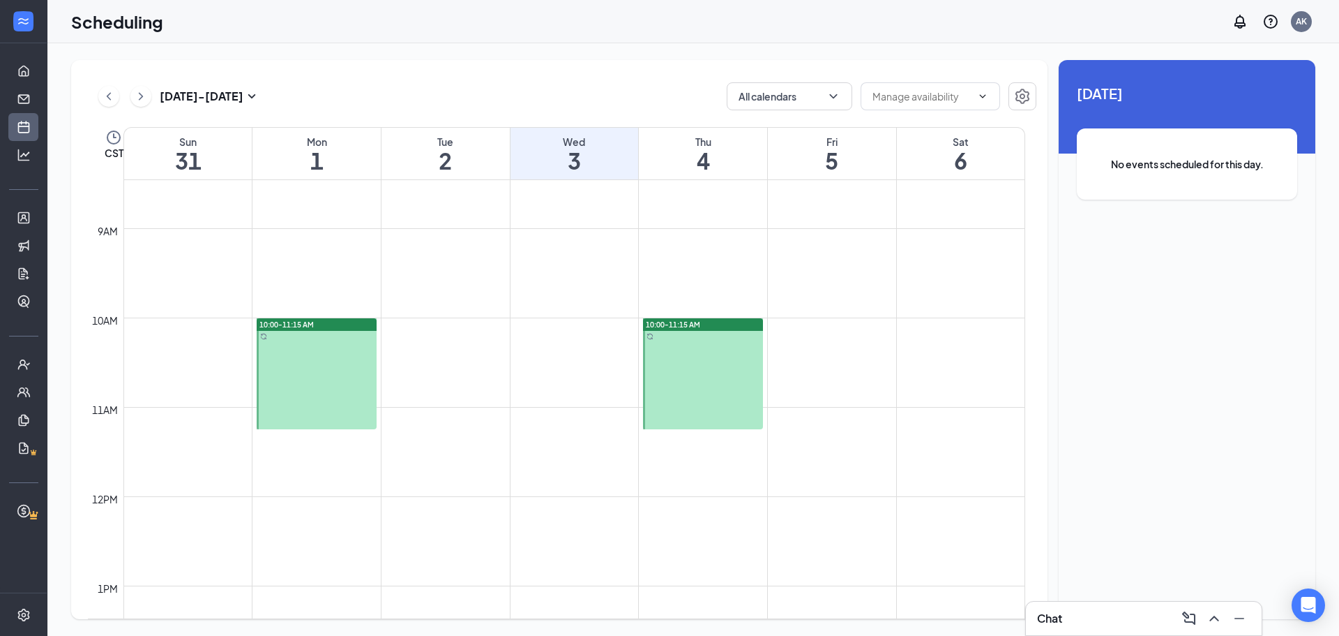
click at [1305, 146] on div "[DATE] No events scheduled for this day." at bounding box center [1187, 152] width 257 height 184
click at [1286, 148] on div "No events scheduled for this day." at bounding box center [1187, 163] width 220 height 71
click at [907, 100] on input "text" at bounding box center [922, 96] width 99 height 15
click at [1025, 91] on icon "Settings" at bounding box center [1022, 96] width 17 height 17
